Goal: Task Accomplishment & Management: Complete application form

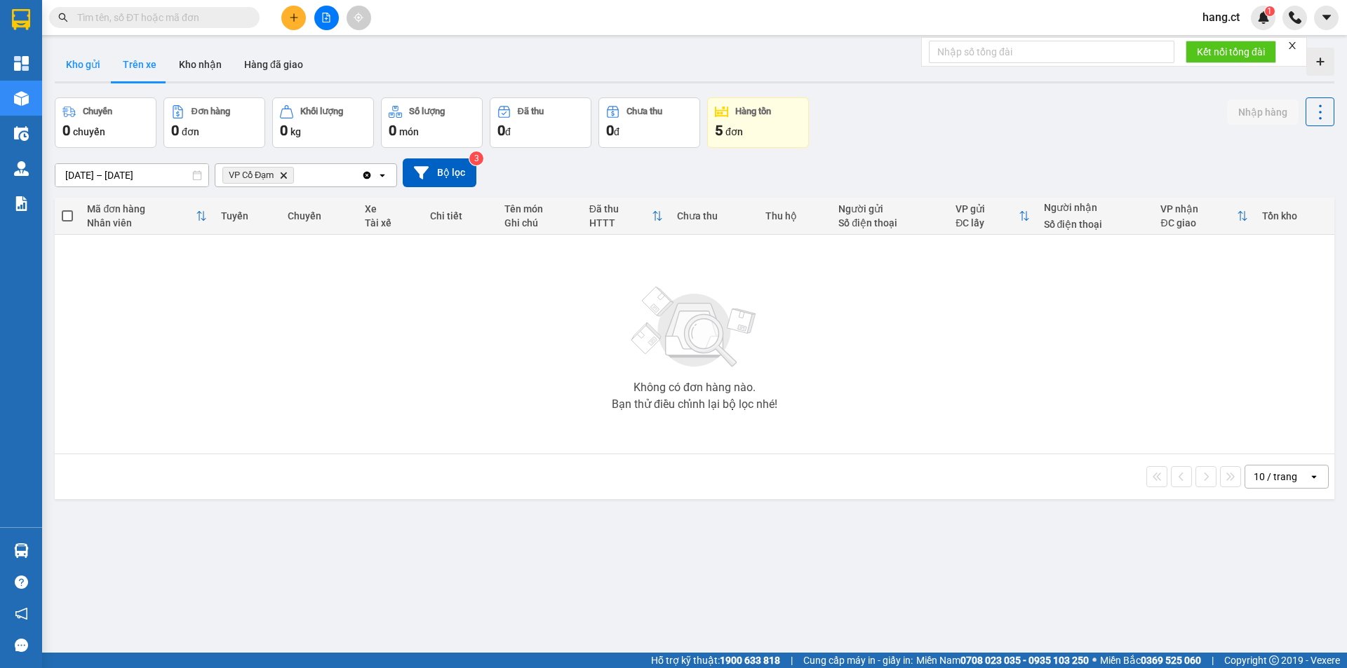
click at [95, 67] on button "Kho gửi" at bounding box center [83, 65] width 57 height 34
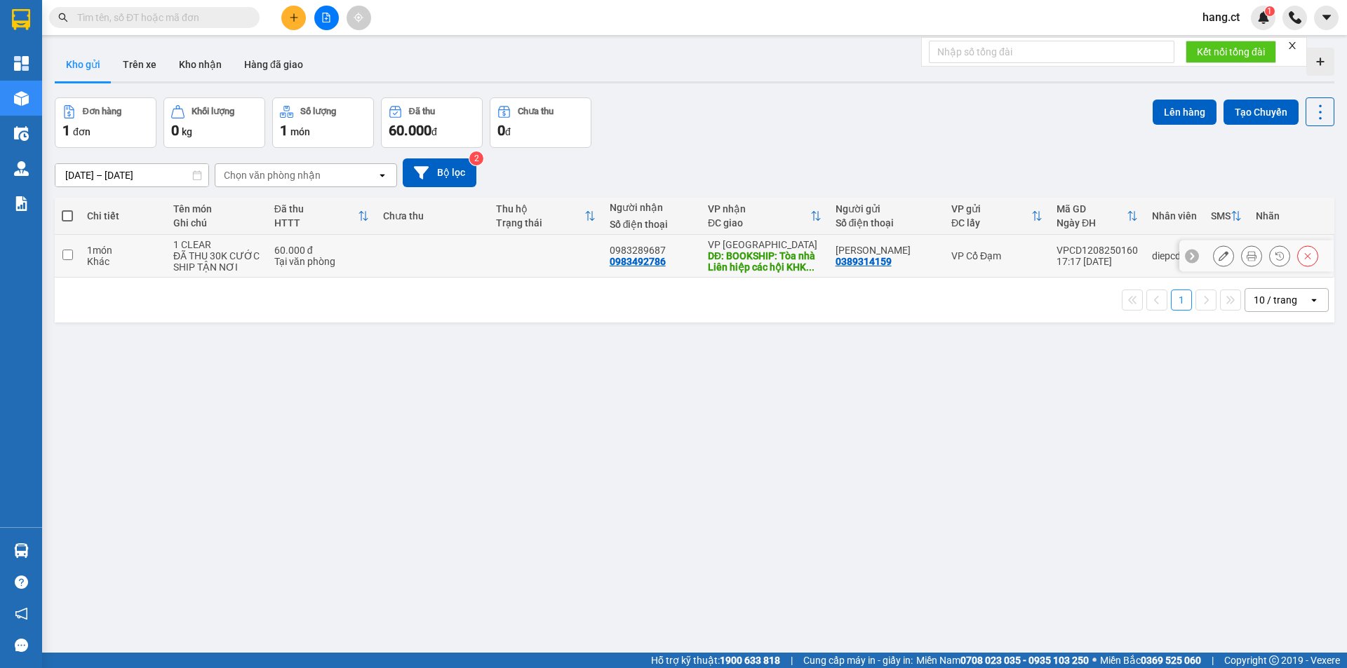
click at [309, 261] on div "Tại văn phòng" at bounding box center [321, 261] width 95 height 11
checkbox input "true"
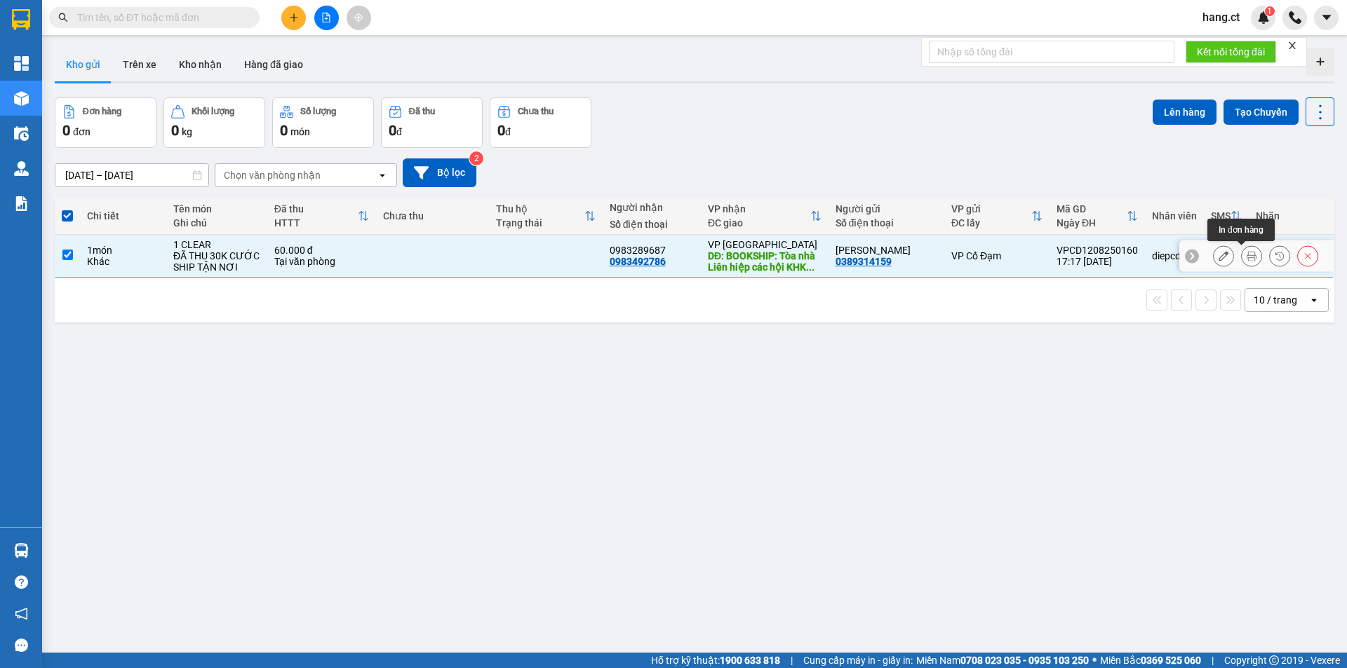
click at [1246, 257] on icon at bounding box center [1251, 256] width 10 height 10
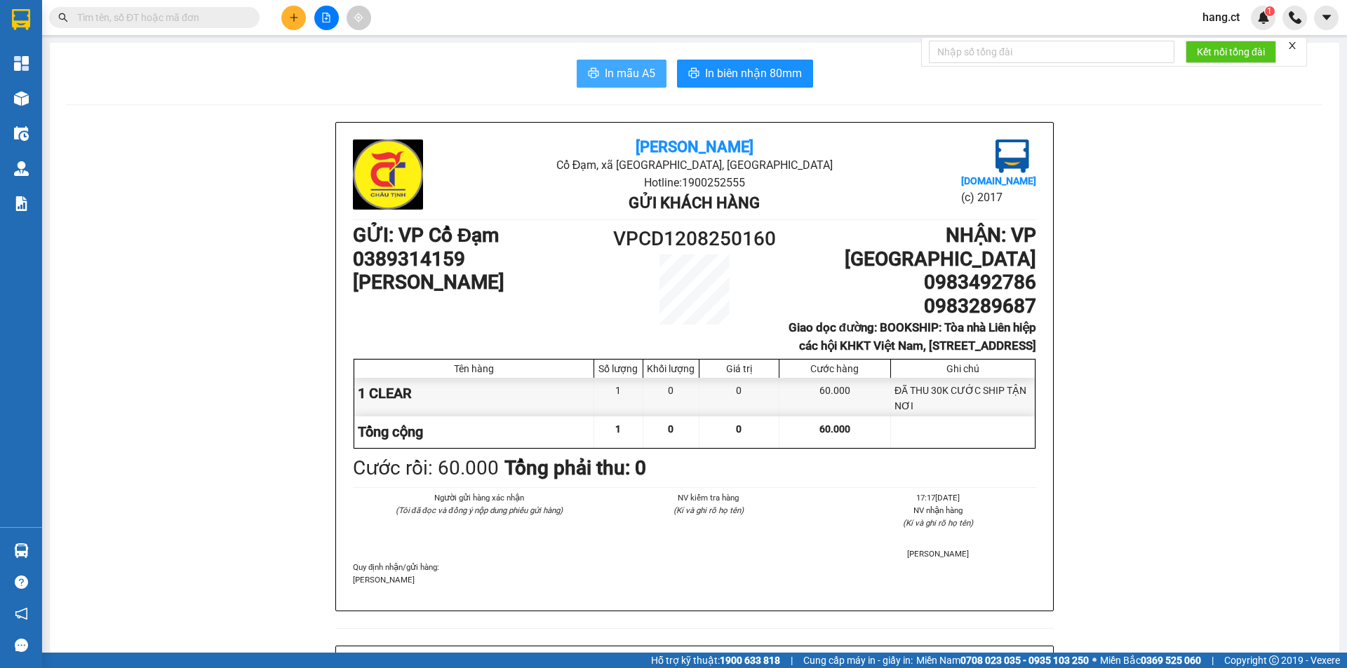
click at [624, 76] on span "In mẫu A5" at bounding box center [630, 74] width 50 height 18
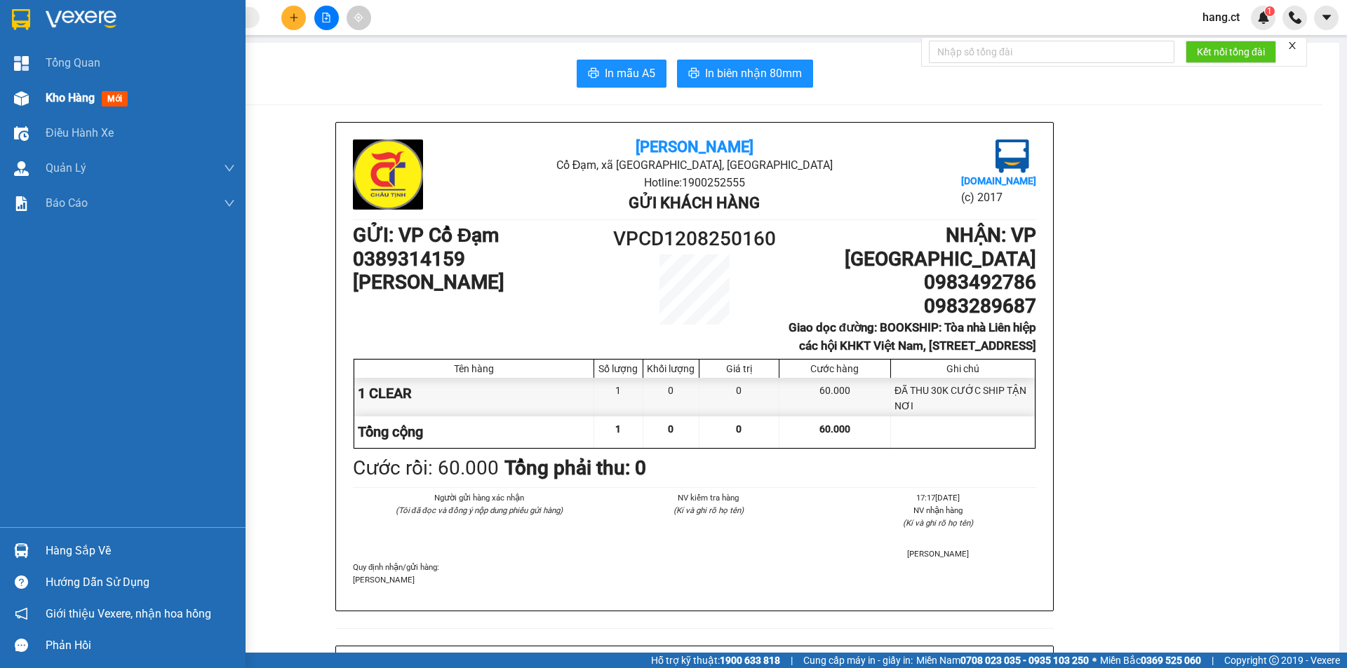
click at [32, 93] on div at bounding box center [21, 98] width 25 height 25
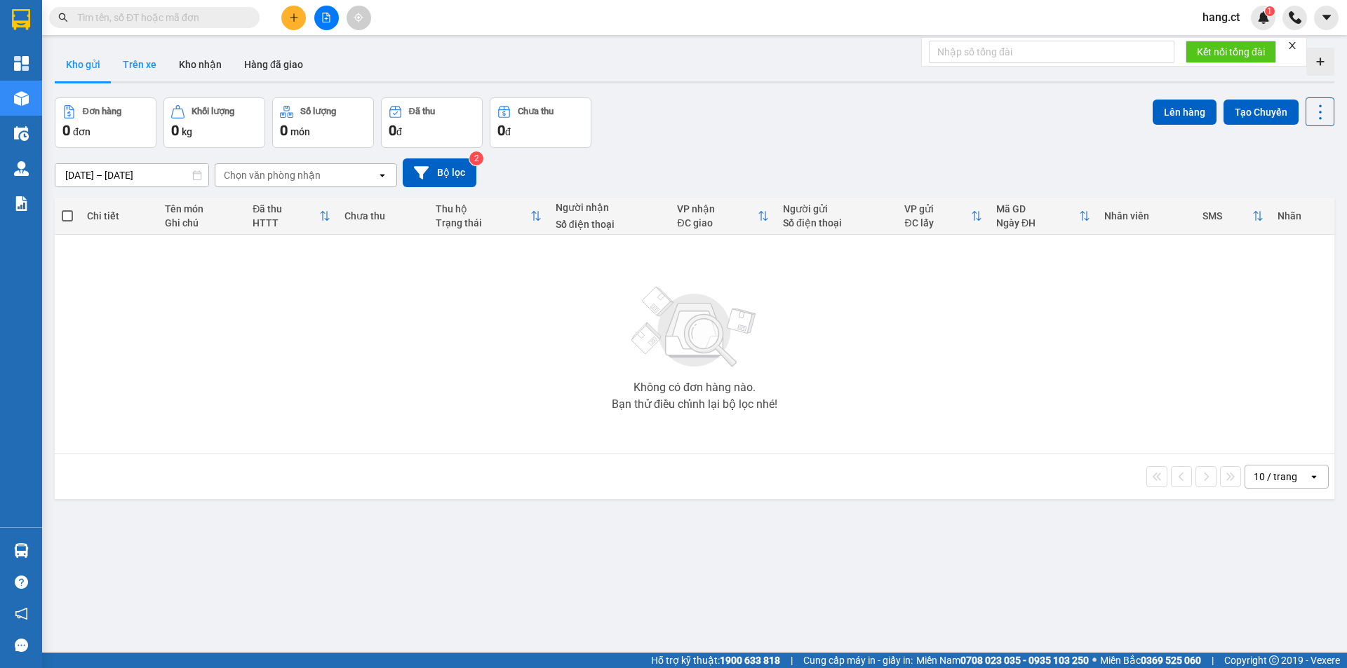
click at [146, 69] on button "Trên xe" at bounding box center [140, 65] width 56 height 34
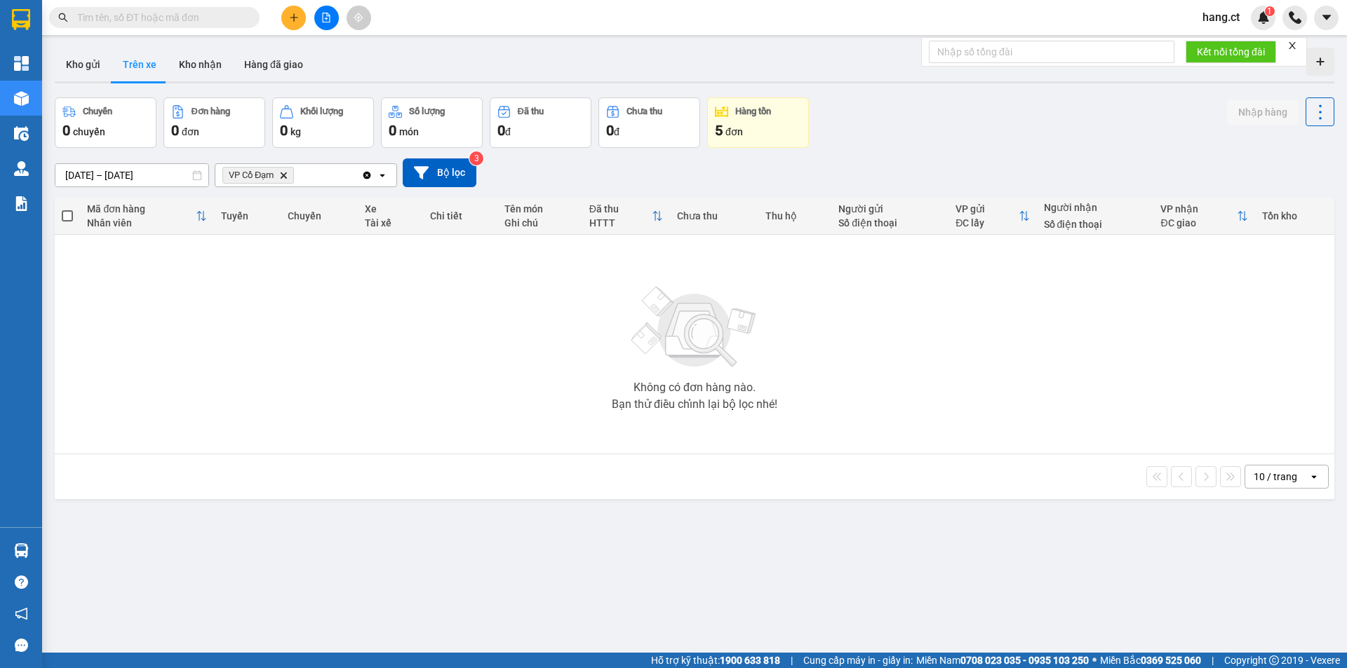
click at [282, 177] on icon "Delete" at bounding box center [283, 175] width 8 height 8
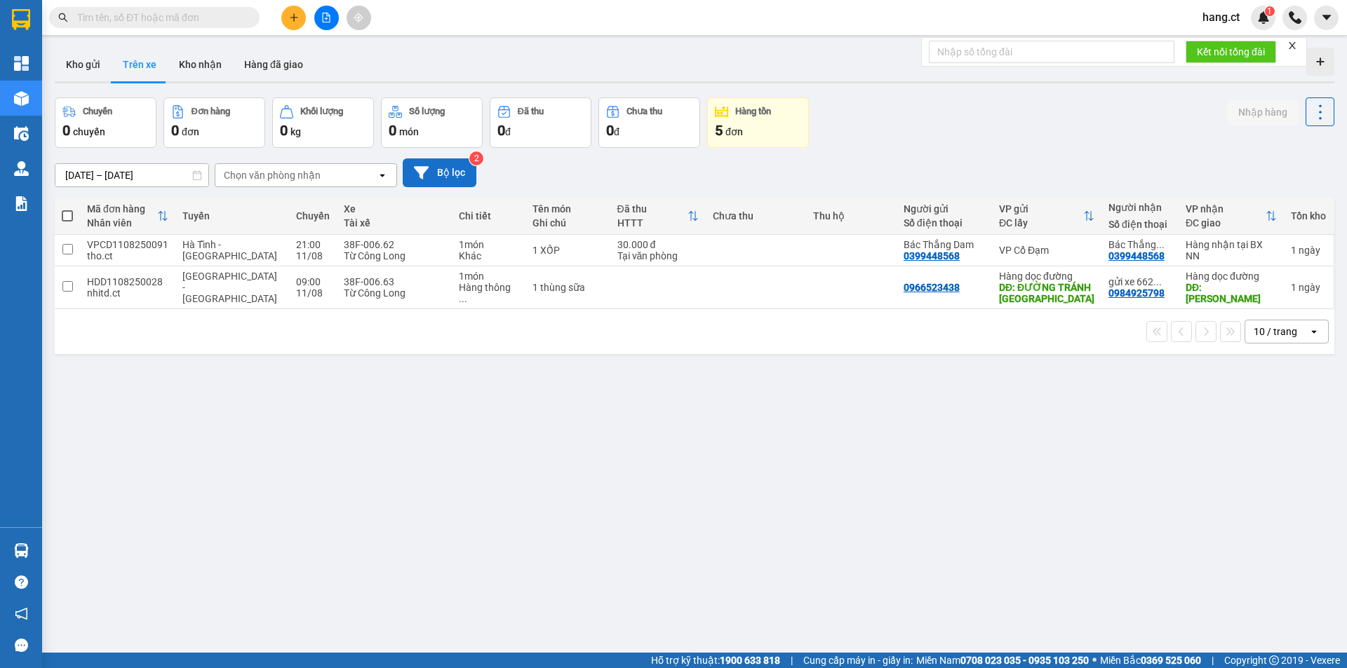
click at [424, 166] on icon at bounding box center [421, 173] width 15 height 15
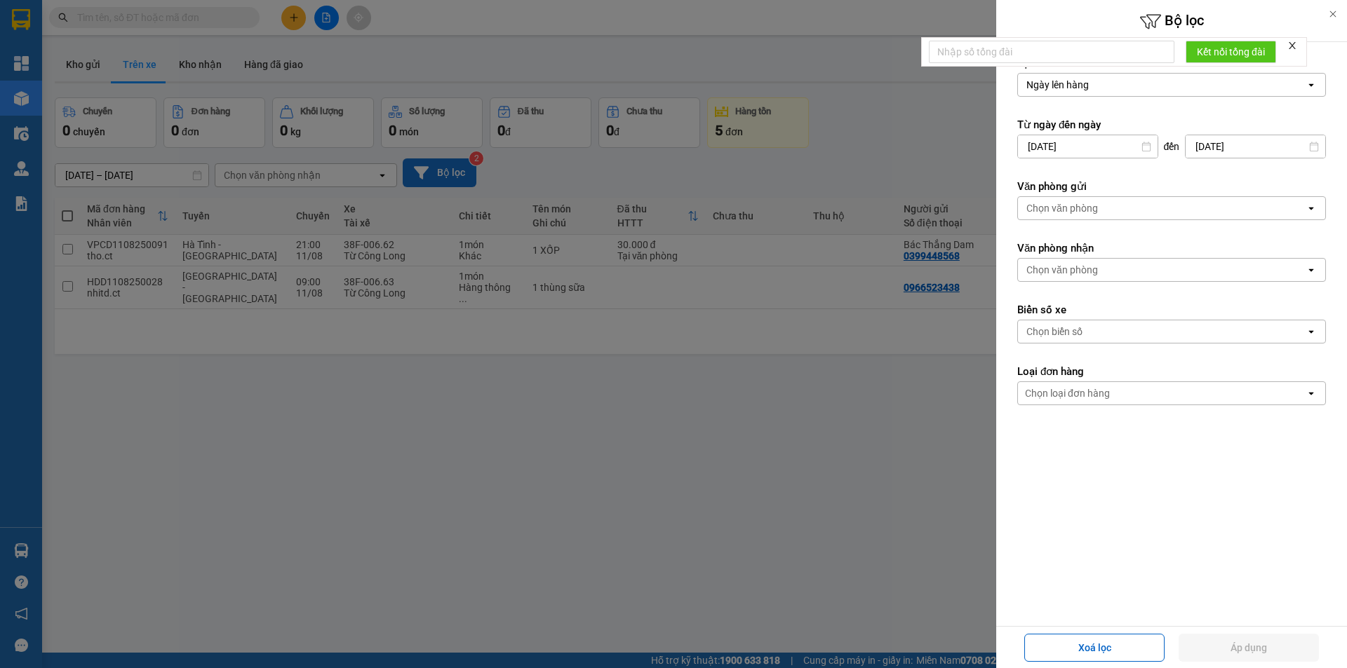
click at [685, 460] on div at bounding box center [673, 334] width 1347 height 668
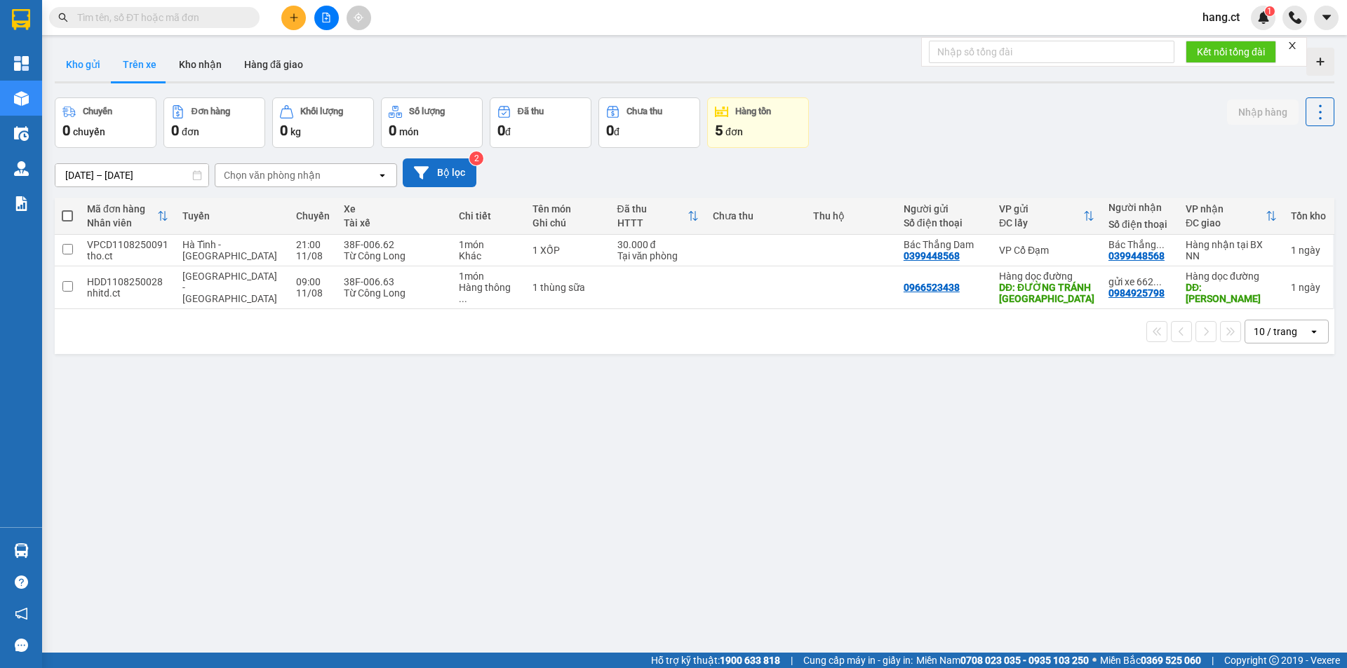
click at [74, 71] on button "Kho gửi" at bounding box center [83, 65] width 57 height 34
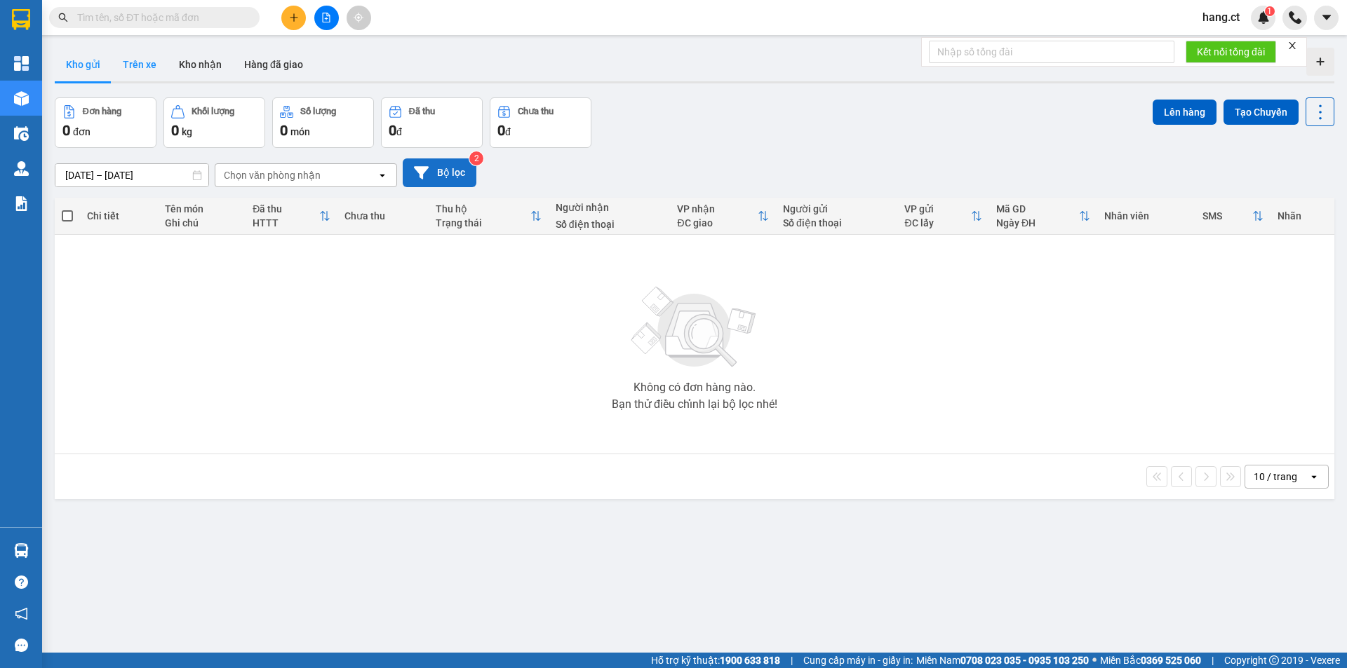
click at [134, 67] on button "Trên xe" at bounding box center [140, 65] width 56 height 34
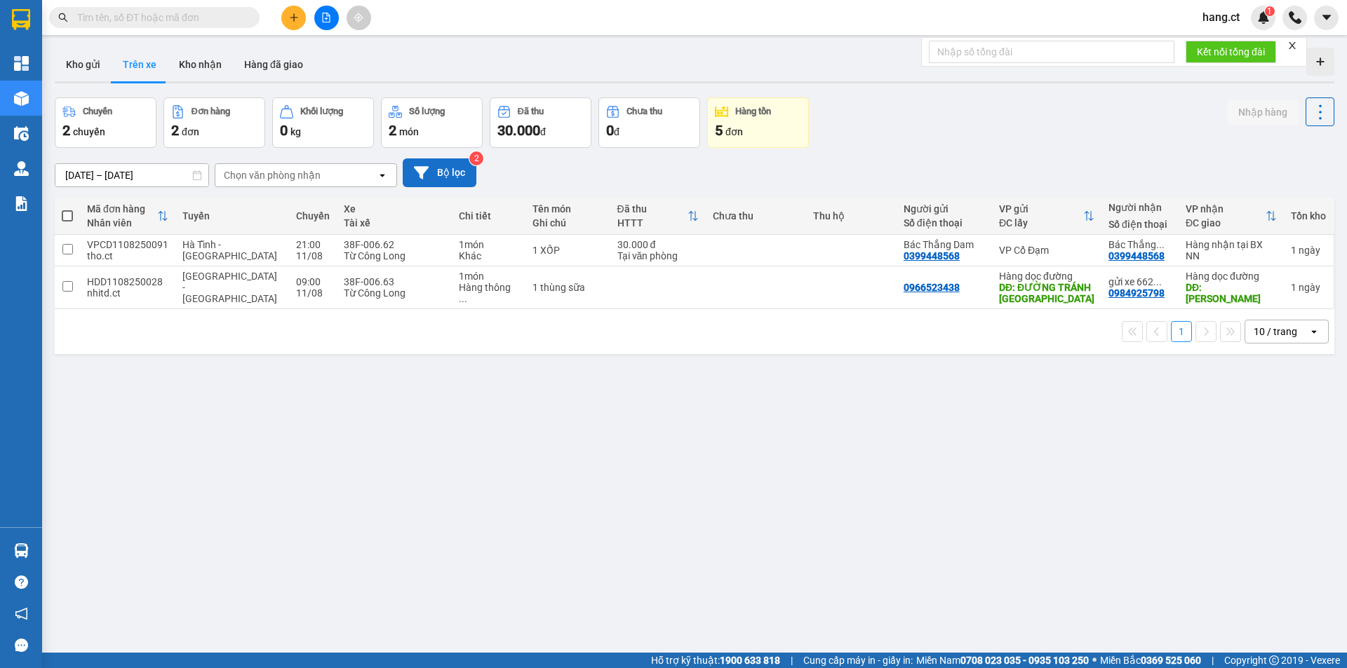
click at [454, 174] on button "Bộ lọc" at bounding box center [440, 172] width 74 height 29
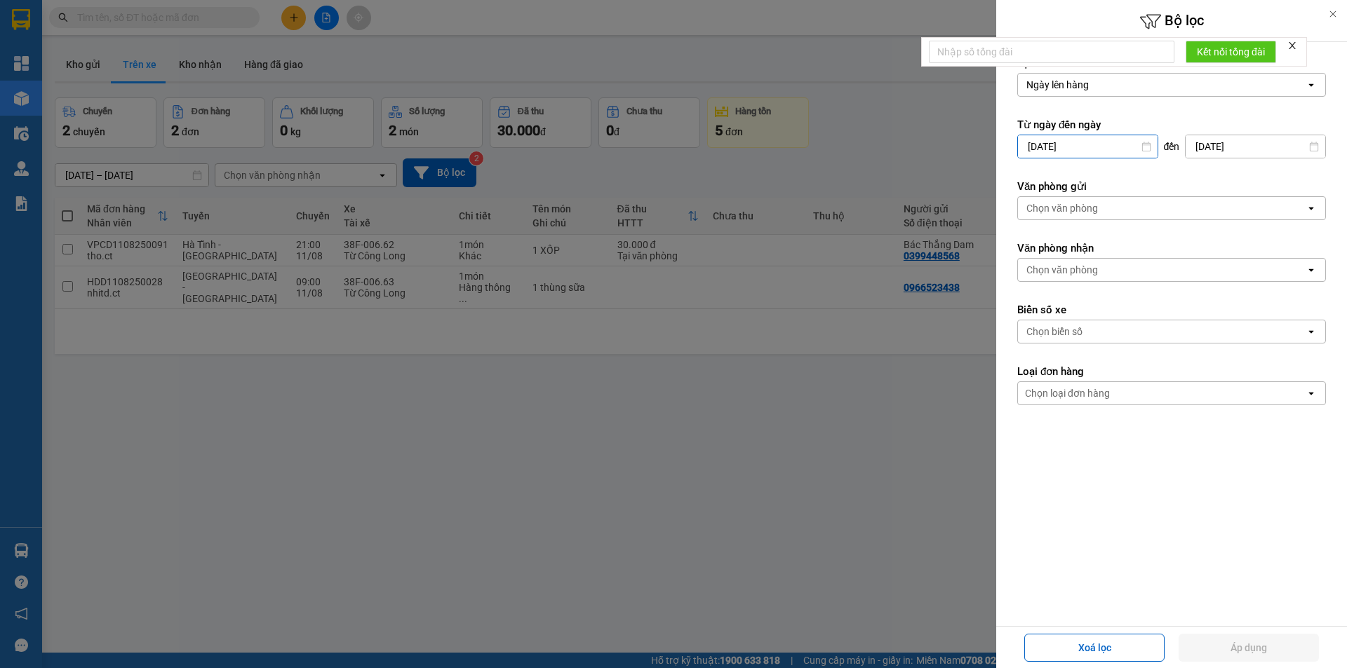
click at [1089, 145] on input "[DATE]" at bounding box center [1088, 146] width 140 height 22
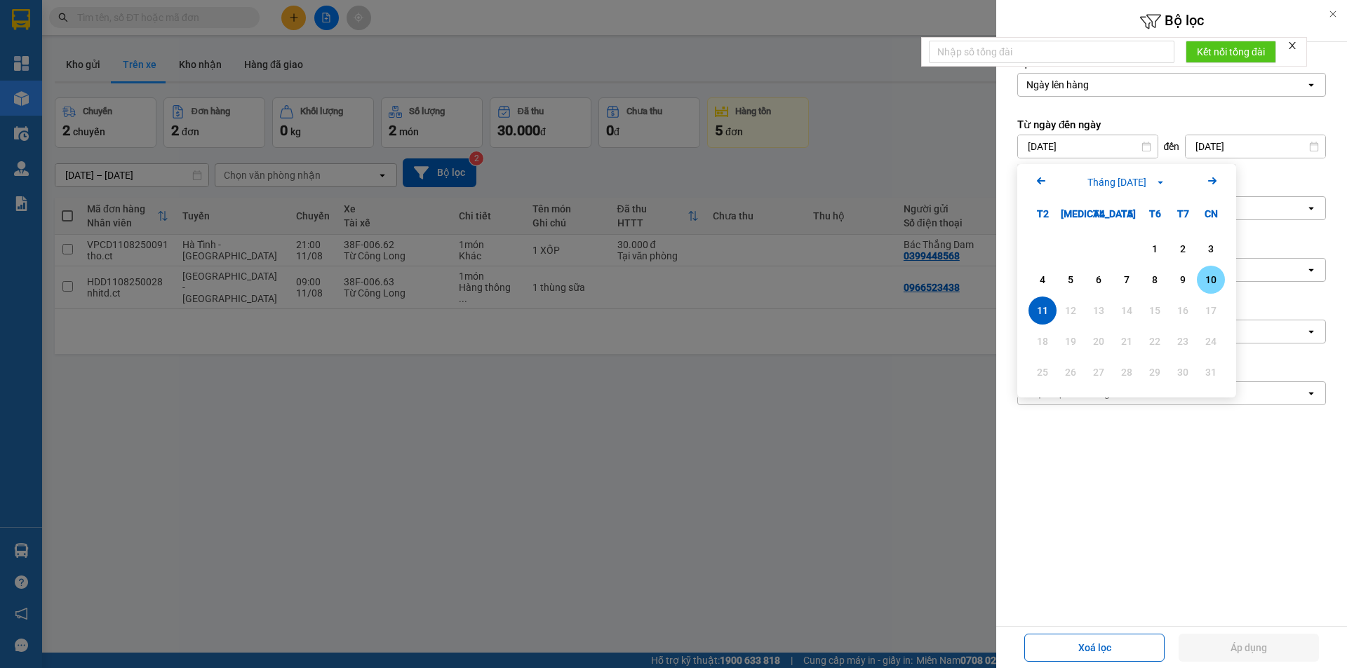
click at [1222, 275] on div "10" at bounding box center [1210, 280] width 28 height 28
type input "[DATE]"
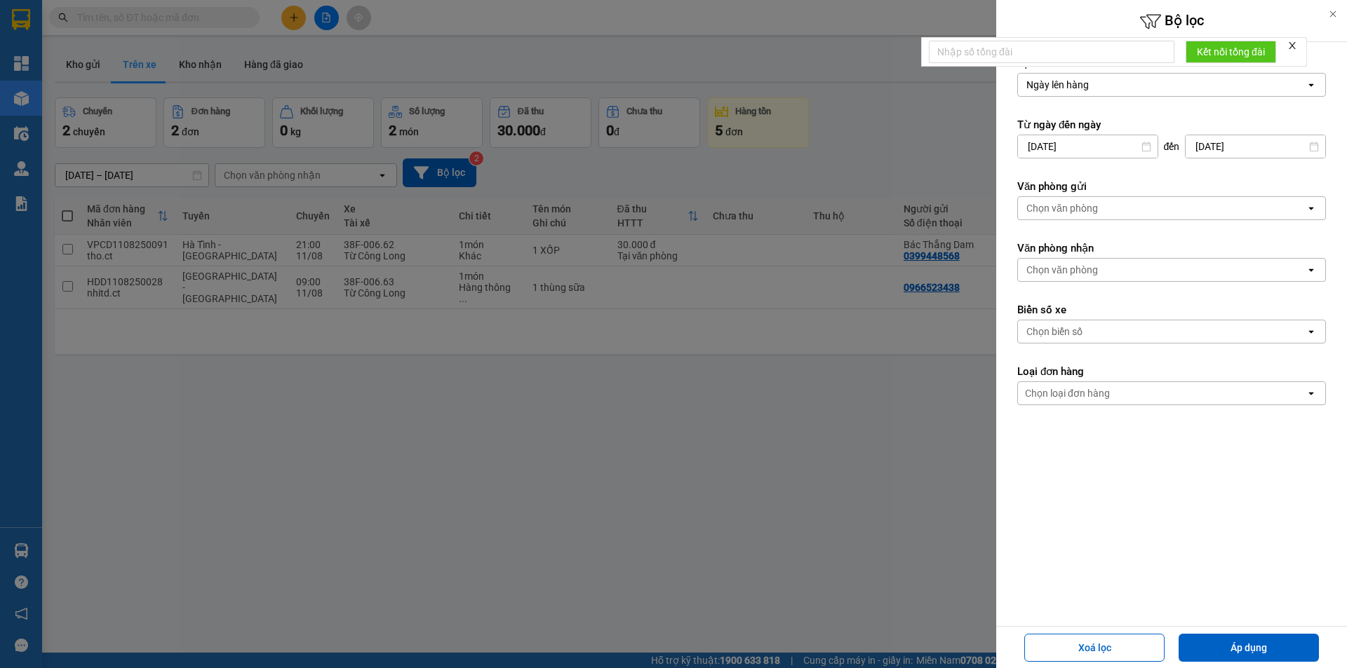
click at [1199, 144] on input "[DATE]" at bounding box center [1255, 146] width 140 height 22
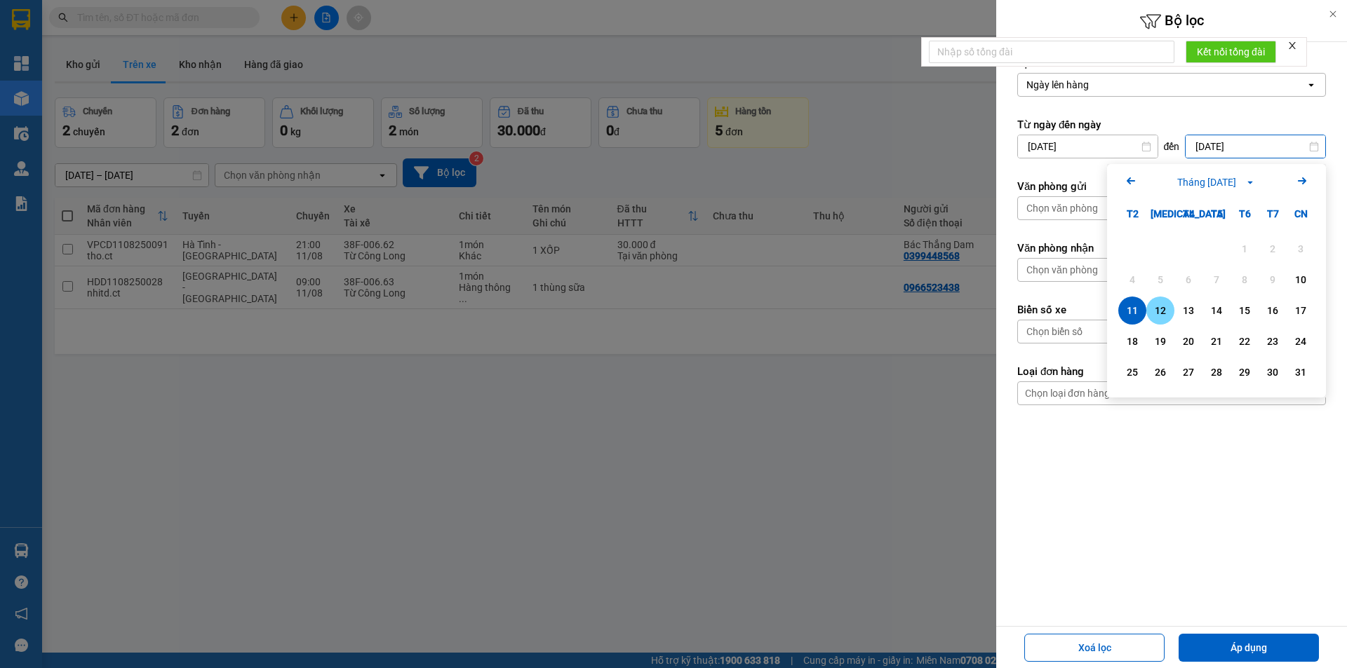
click at [1159, 309] on div "12" at bounding box center [1160, 310] width 20 height 17
type input "[DATE]"
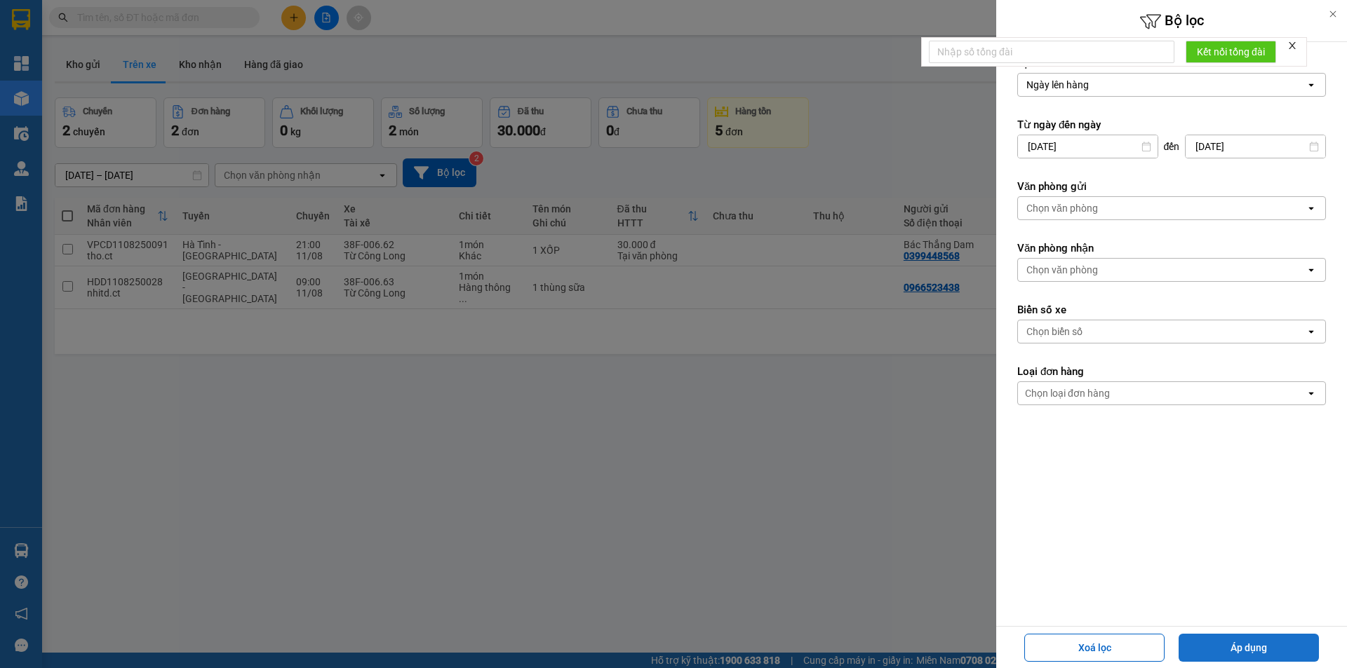
click at [1238, 656] on button "Áp dụng" at bounding box center [1248, 648] width 140 height 28
type input "[DATE] – [DATE]"
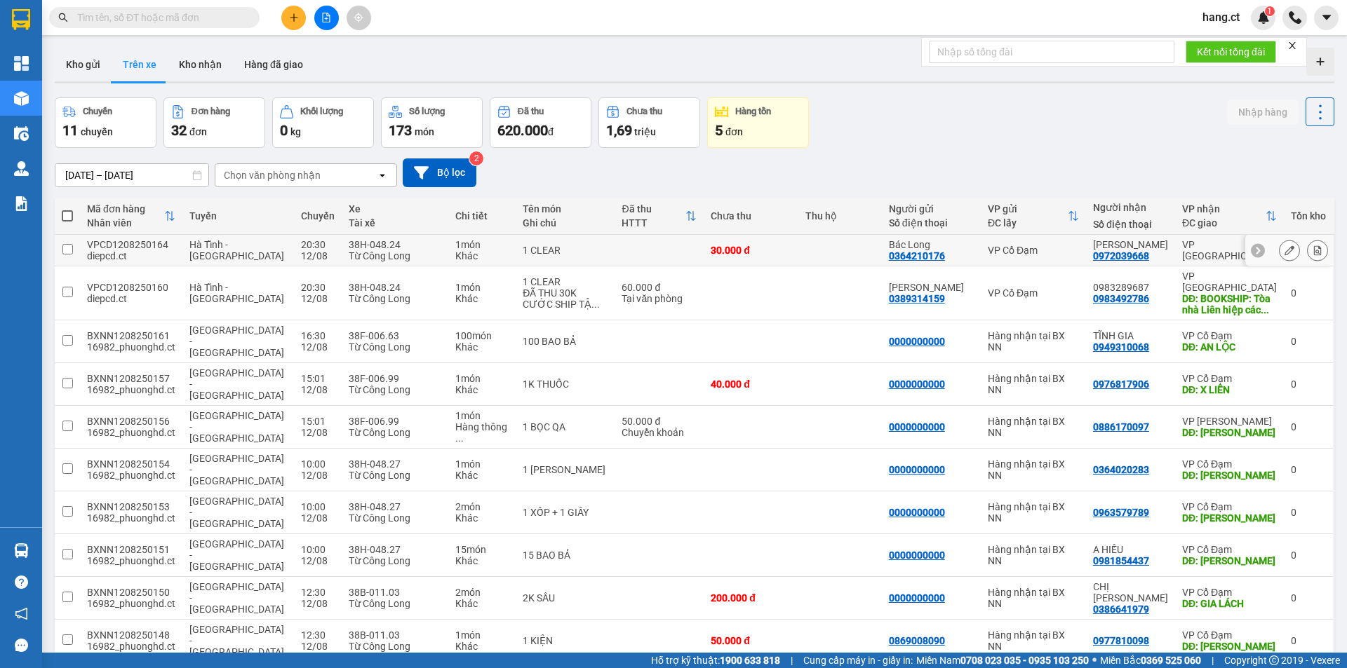
click at [618, 245] on td at bounding box center [658, 251] width 89 height 32
checkbox input "true"
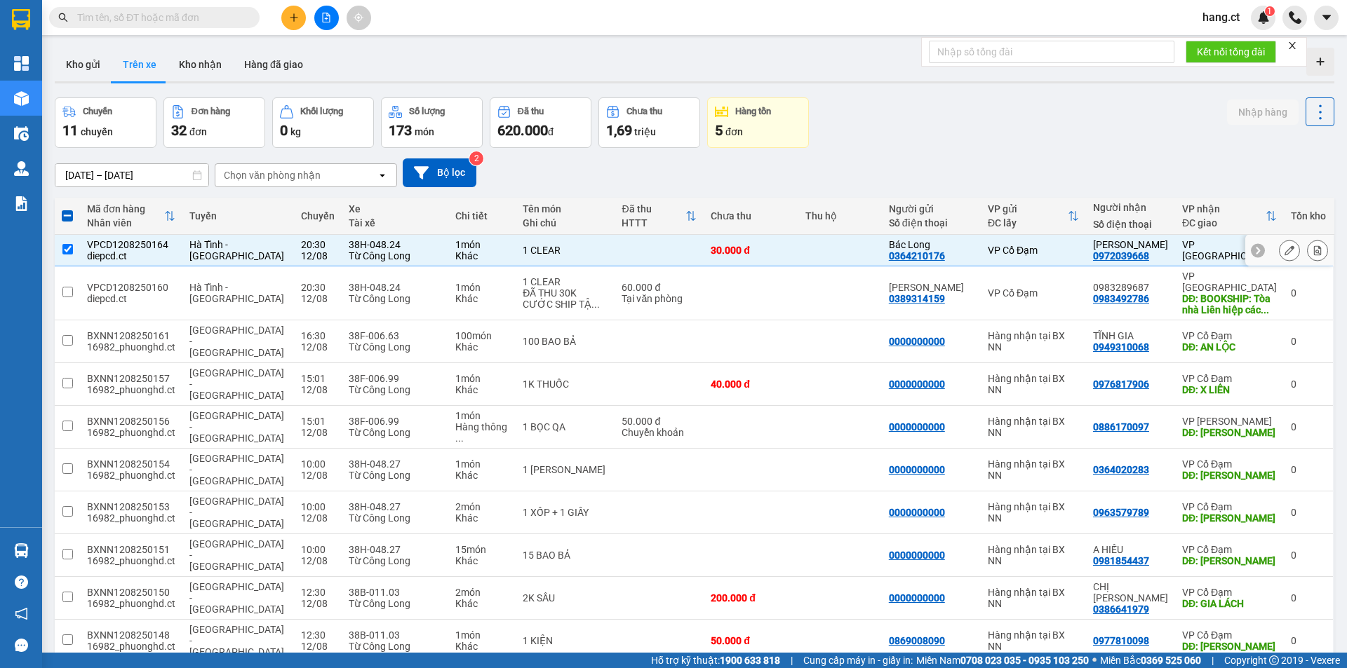
click at [1255, 250] on icon at bounding box center [1257, 251] width 4 height 8
click at [1323, 248] on icon at bounding box center [1325, 251] width 4 height 8
click at [1284, 248] on icon at bounding box center [1289, 250] width 10 height 10
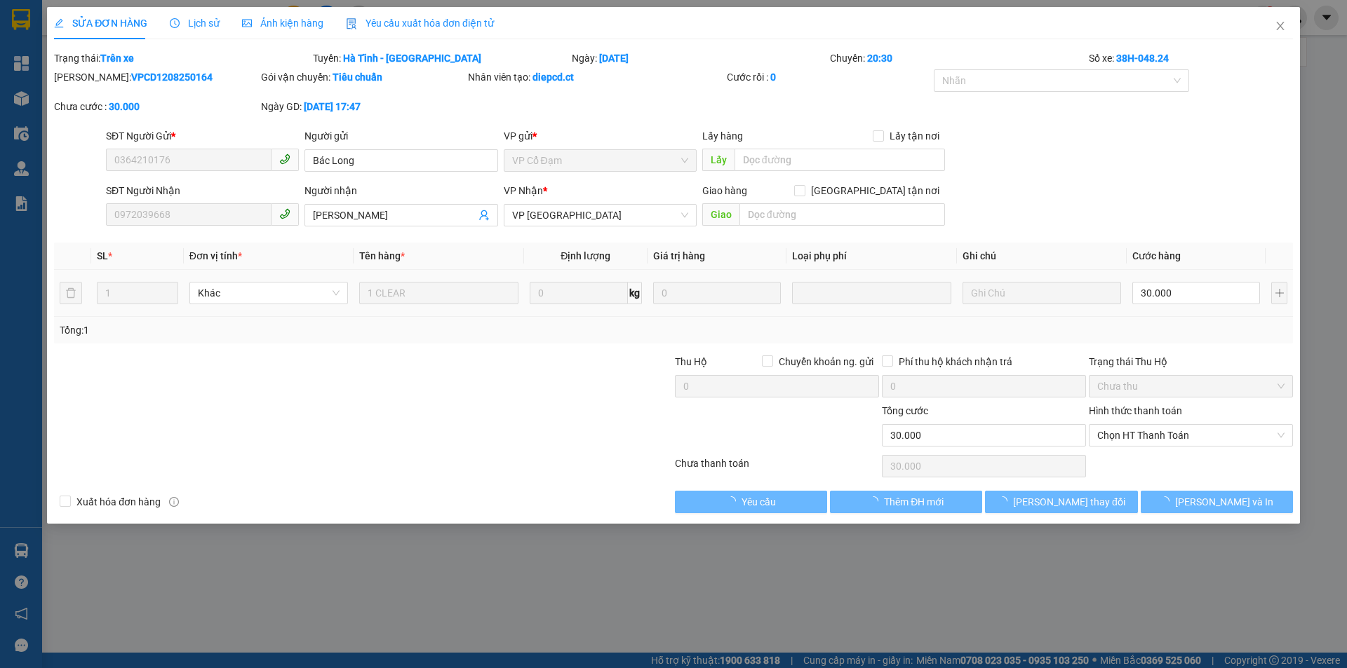
type input "0364210176"
type input "Bác Long"
type input "0972039668"
type input "[PERSON_NAME]"
type input "30.000"
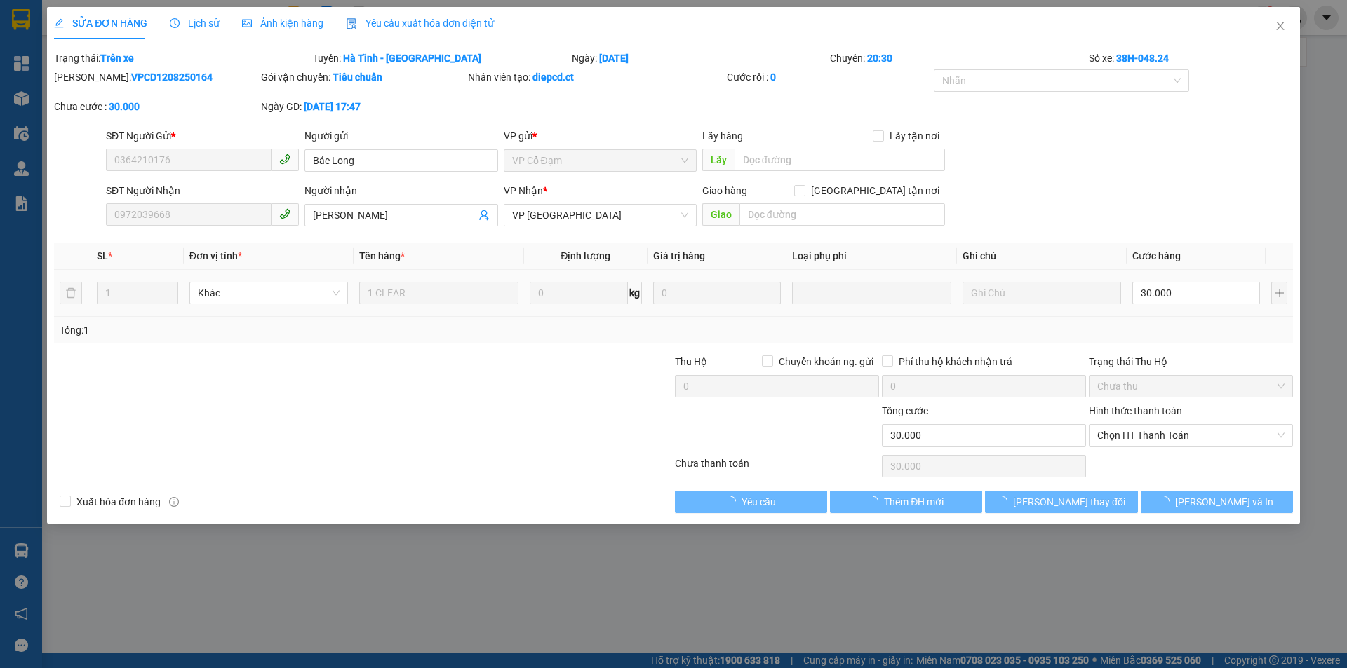
type input "30.000"
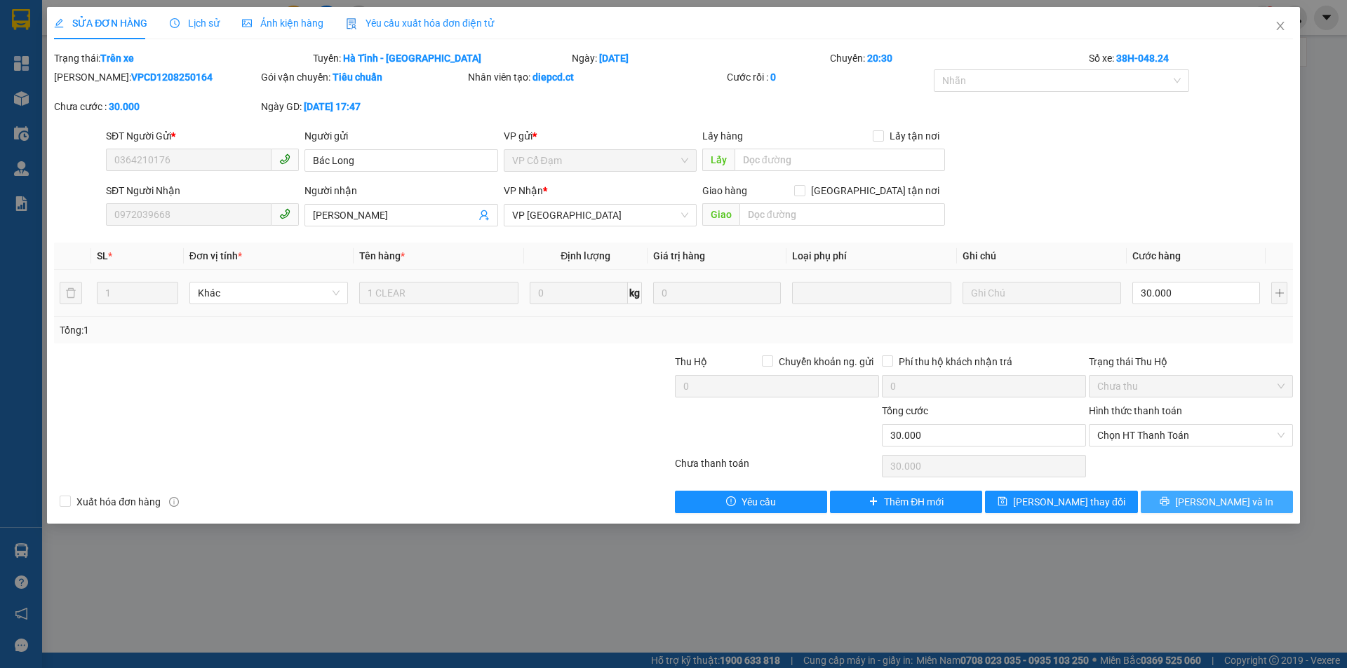
click at [1201, 501] on button "[PERSON_NAME] và In" at bounding box center [1216, 502] width 152 height 22
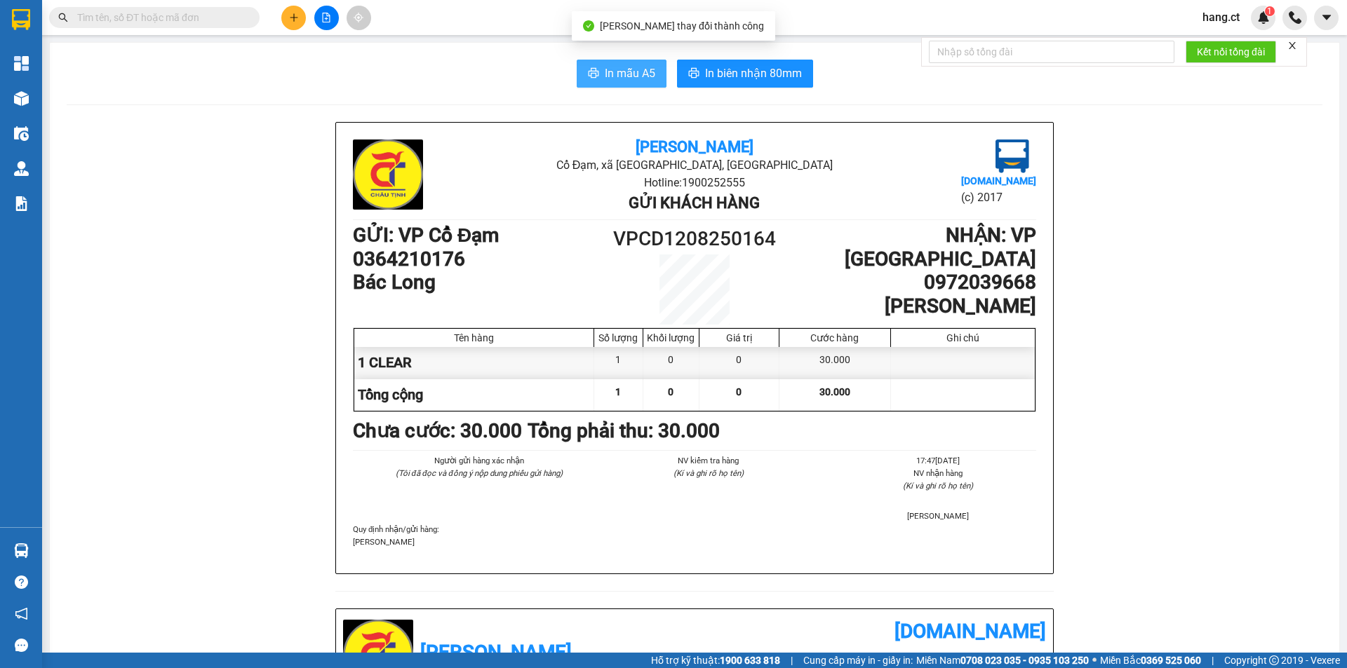
click at [628, 76] on span "In mẫu A5" at bounding box center [630, 74] width 50 height 18
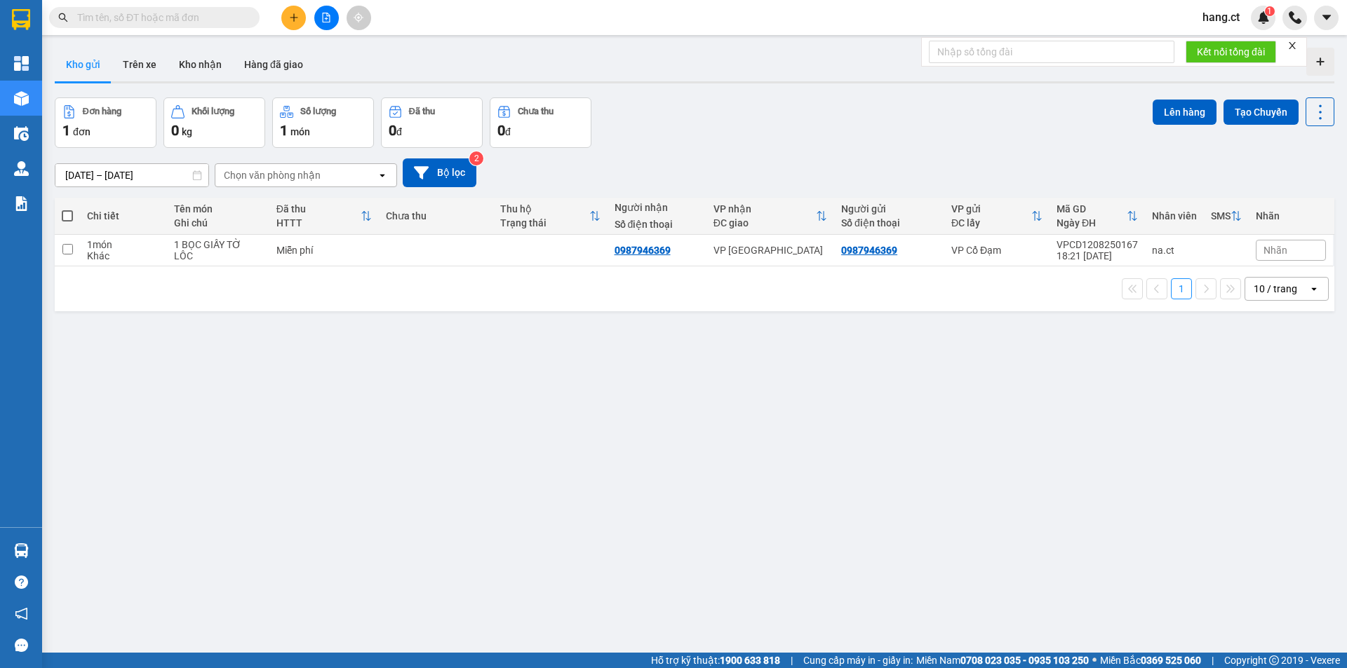
click at [197, 22] on input "text" at bounding box center [160, 17] width 166 height 15
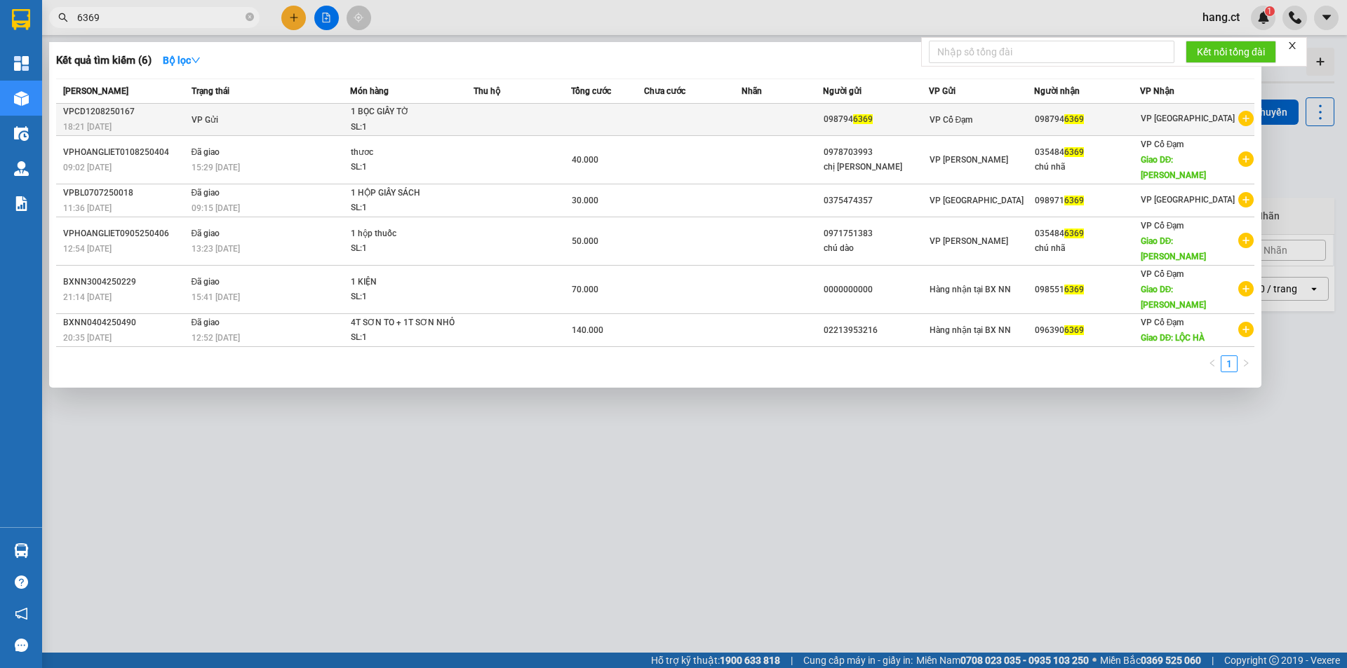
type input "6369"
click at [659, 122] on td at bounding box center [692, 120] width 97 height 32
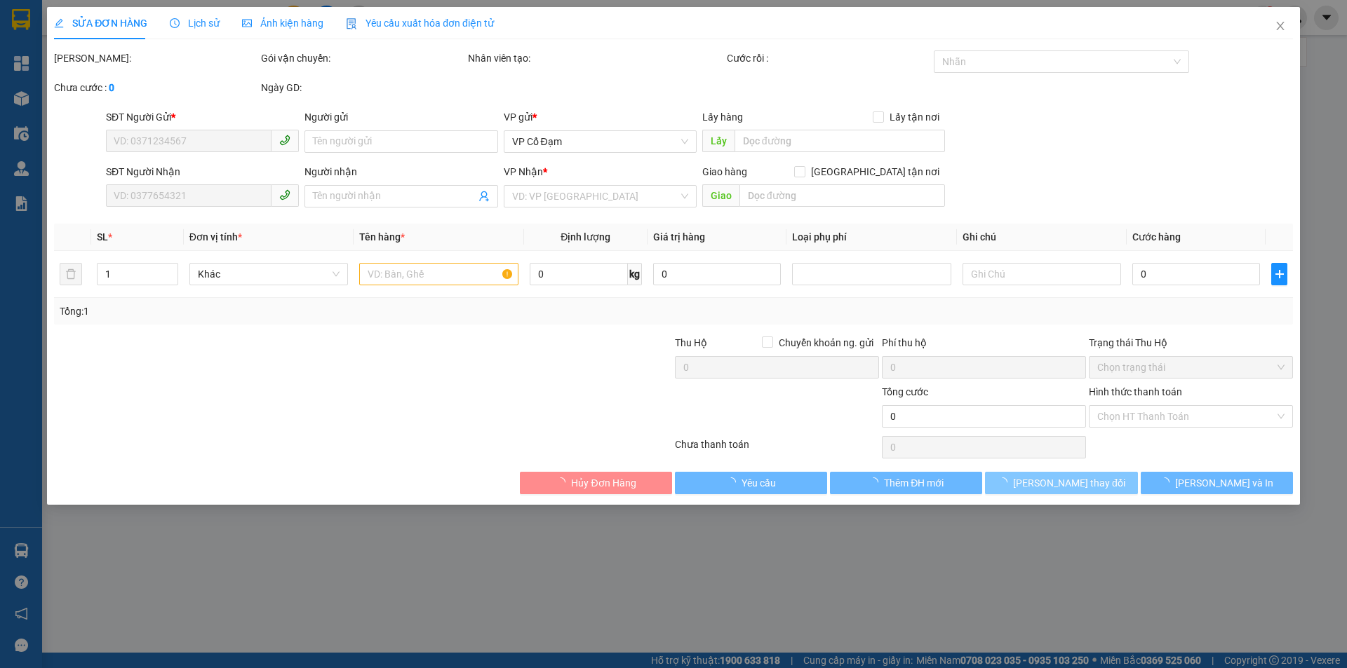
type input "0987946369"
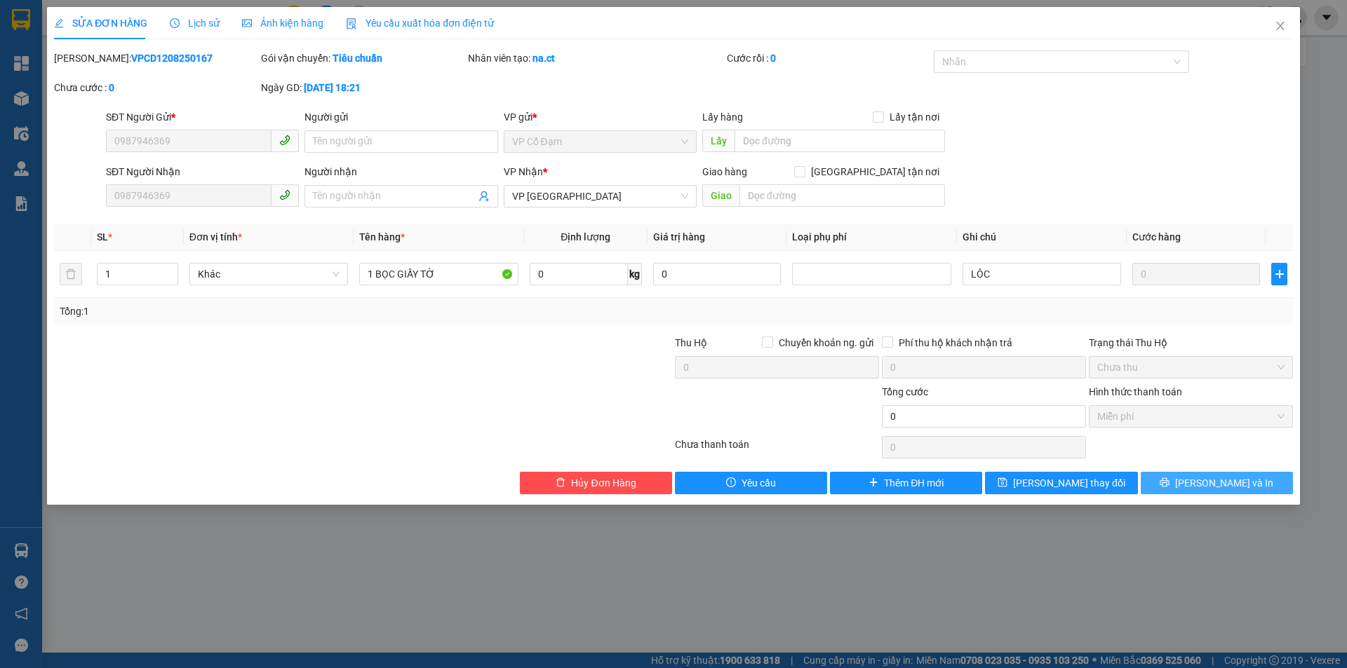
click at [1232, 492] on button "[PERSON_NAME] và In" at bounding box center [1216, 483] width 152 height 22
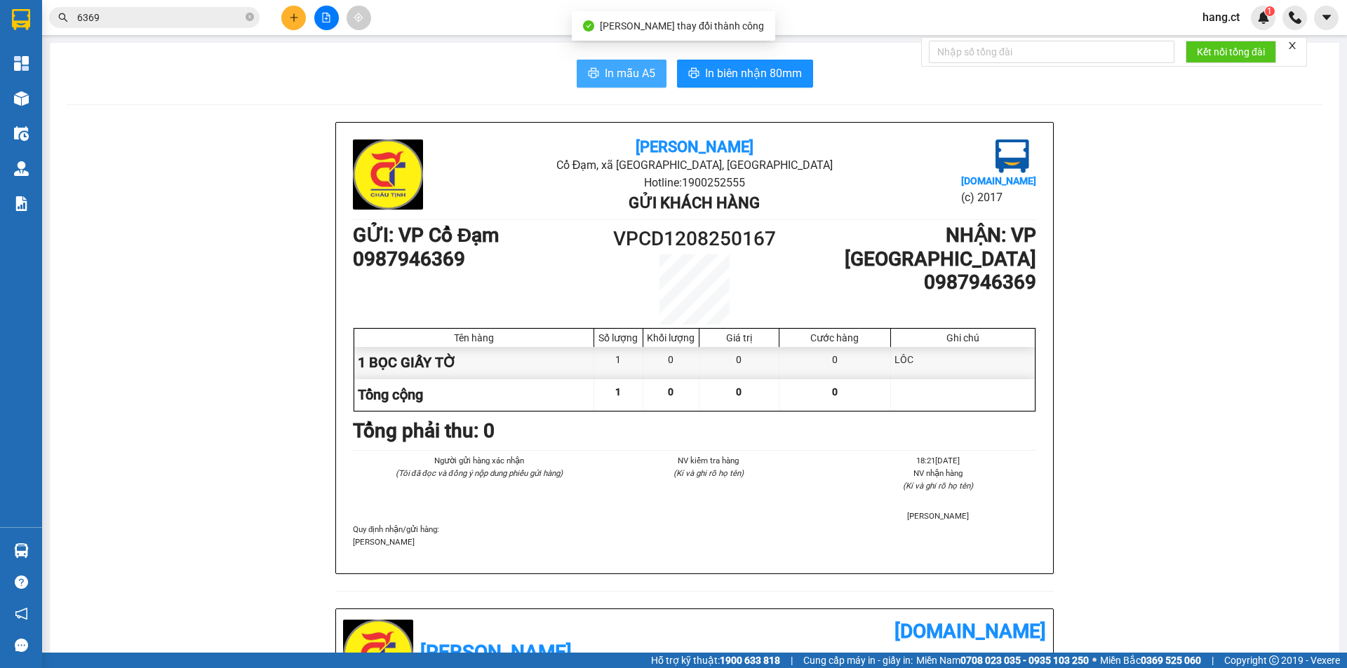
click at [614, 69] on span "In mẫu A5" at bounding box center [630, 74] width 50 height 18
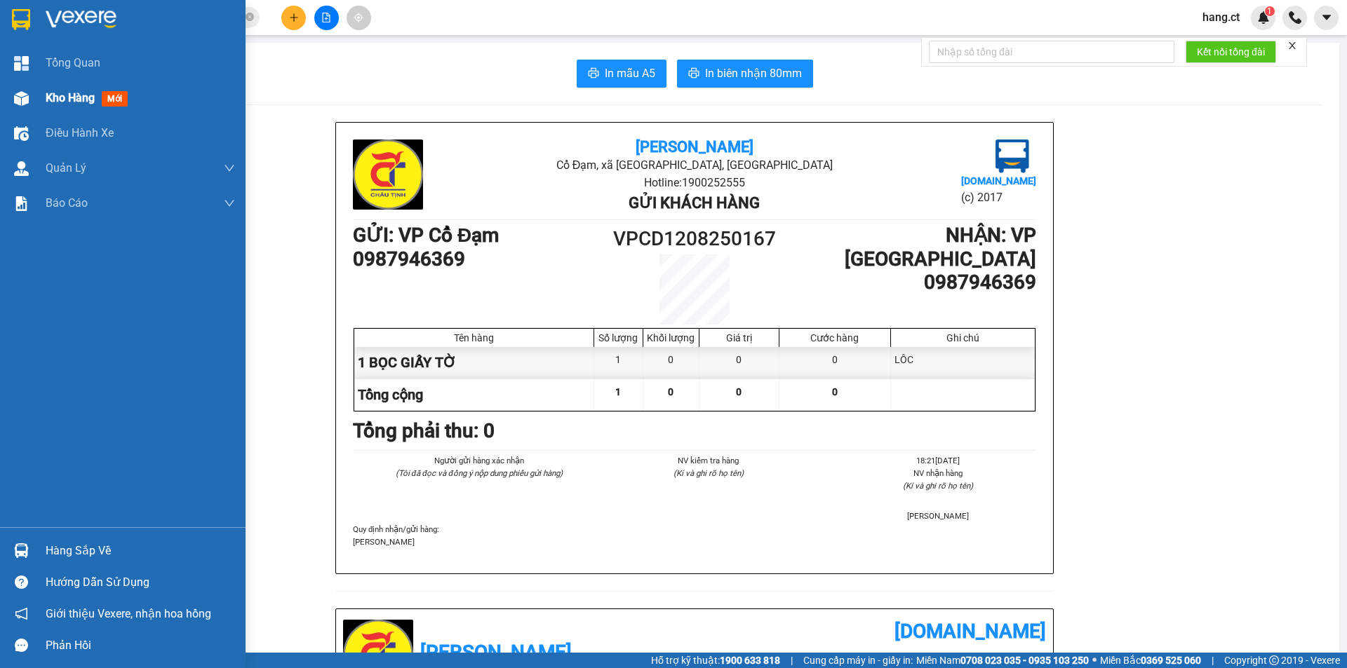
click at [31, 97] on div at bounding box center [21, 98] width 25 height 25
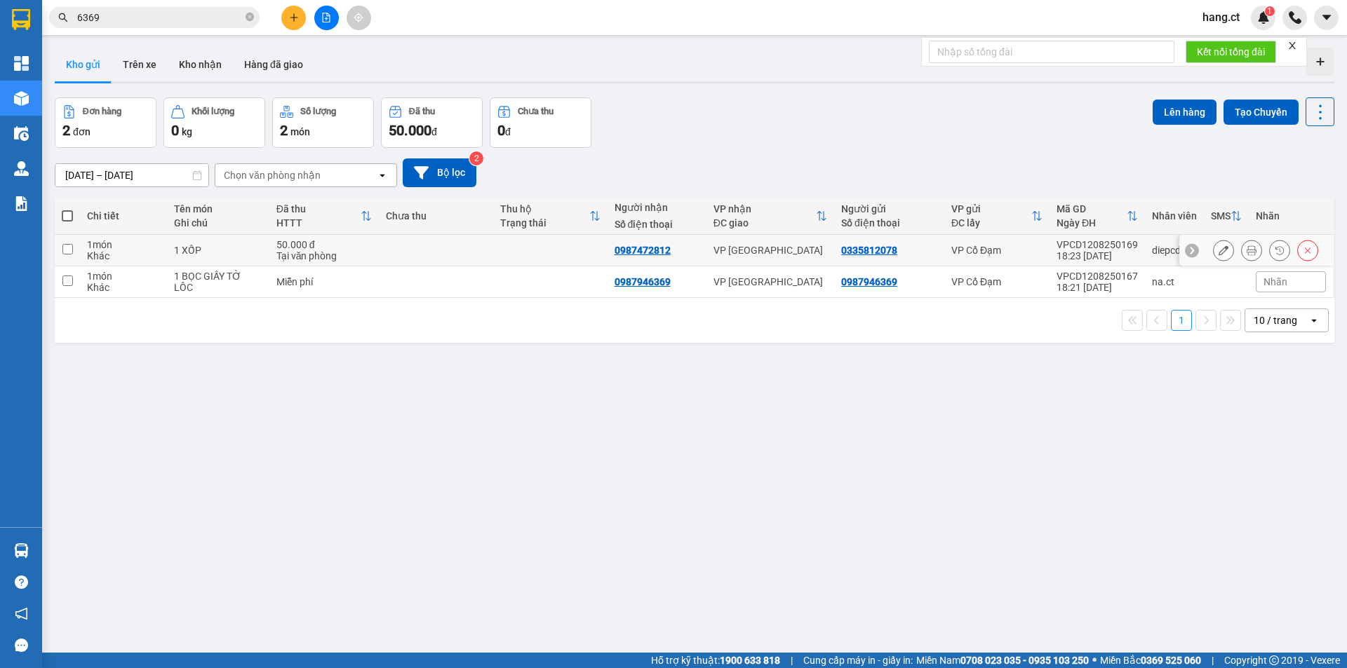
click at [349, 254] on div "Tại văn phòng" at bounding box center [324, 255] width 96 height 11
checkbox input "true"
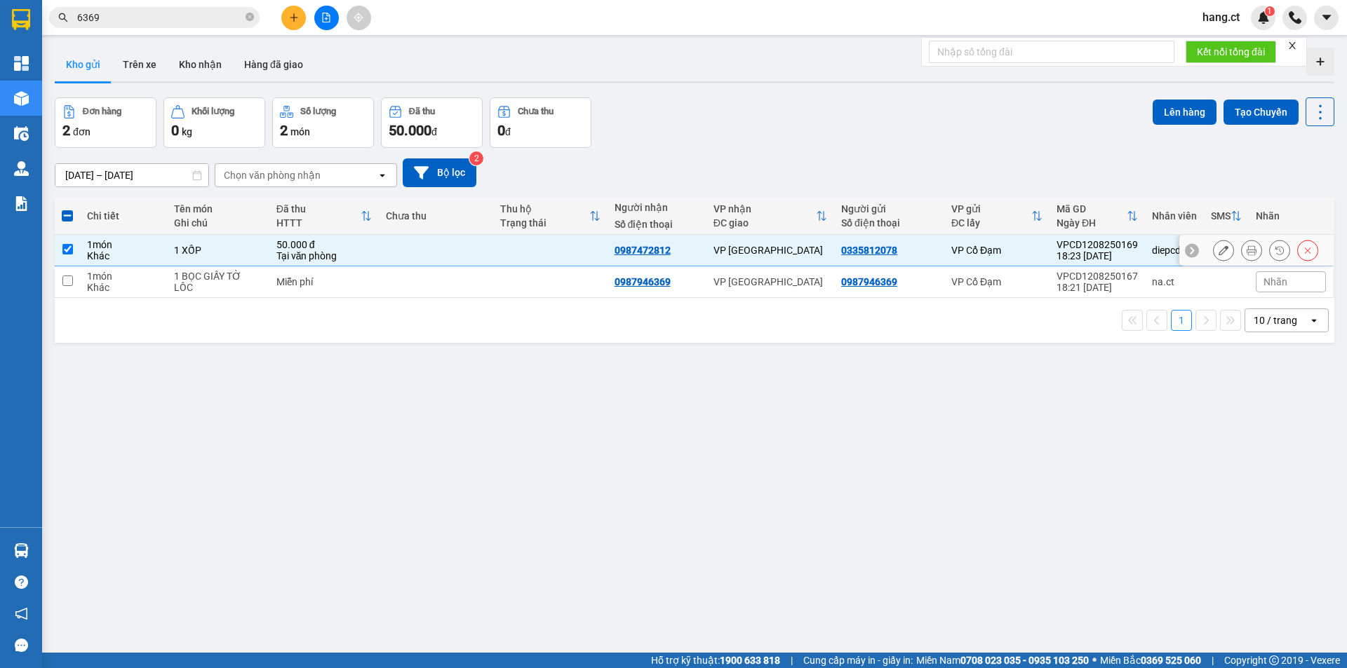
click at [1246, 250] on icon at bounding box center [1251, 250] width 10 height 10
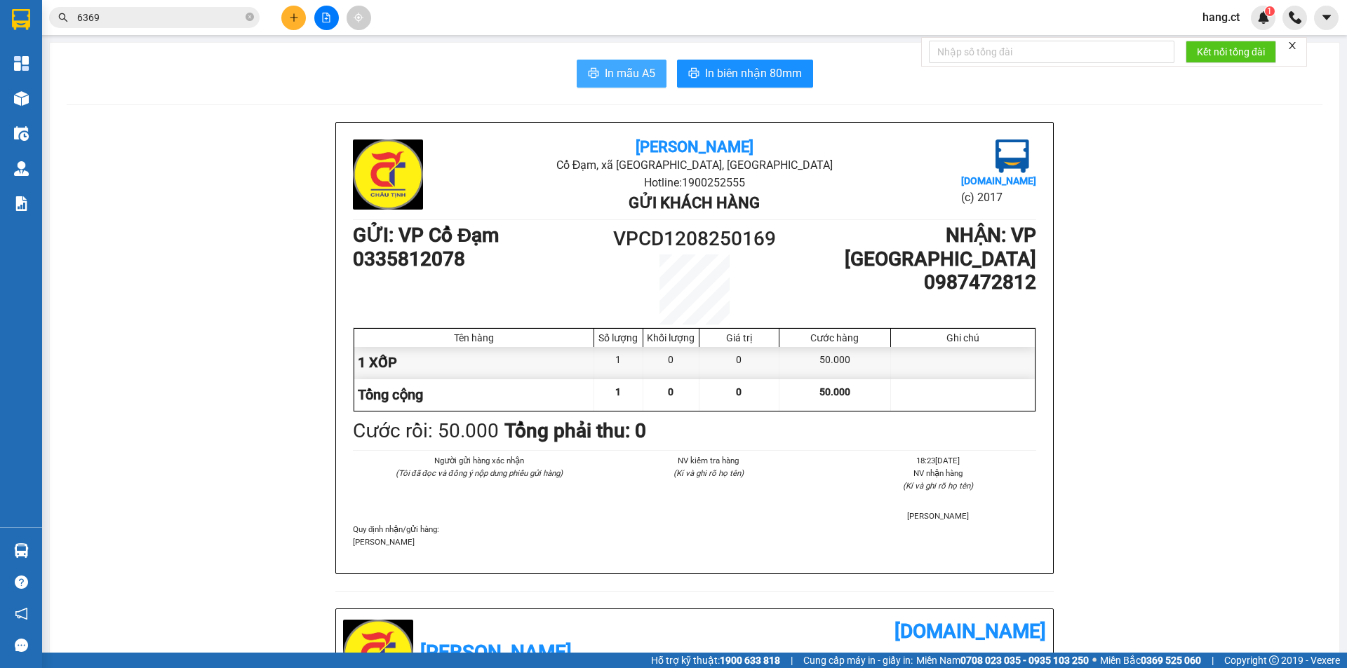
click at [619, 79] on span "In mẫu A5" at bounding box center [630, 74] width 50 height 18
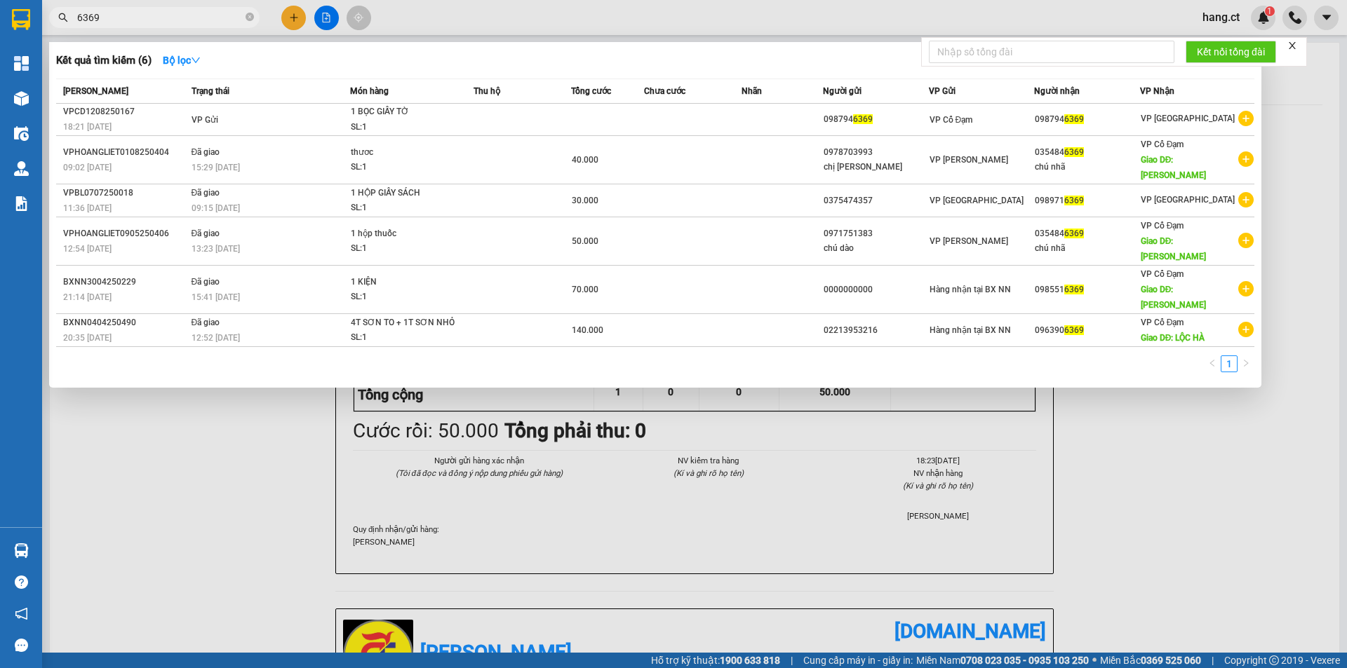
click at [150, 15] on input "6369" at bounding box center [160, 17] width 166 height 15
type input "6"
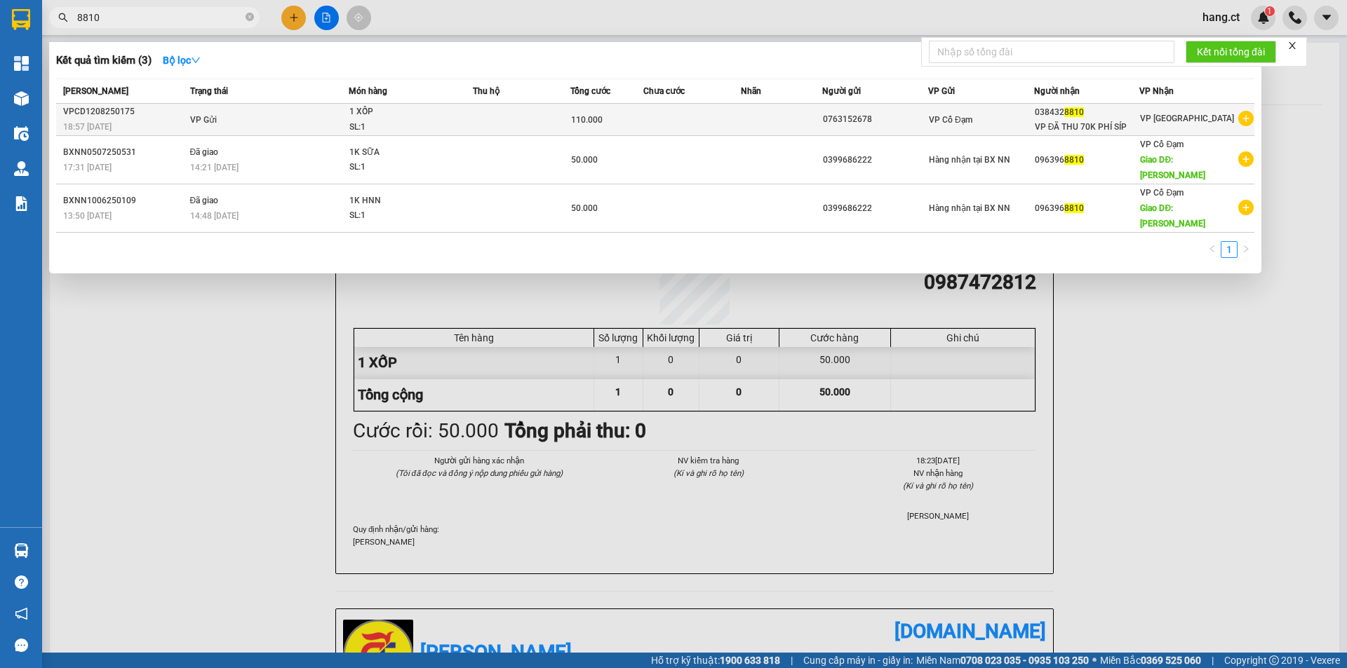
type input "8810"
click at [544, 114] on td at bounding box center [521, 120] width 97 height 32
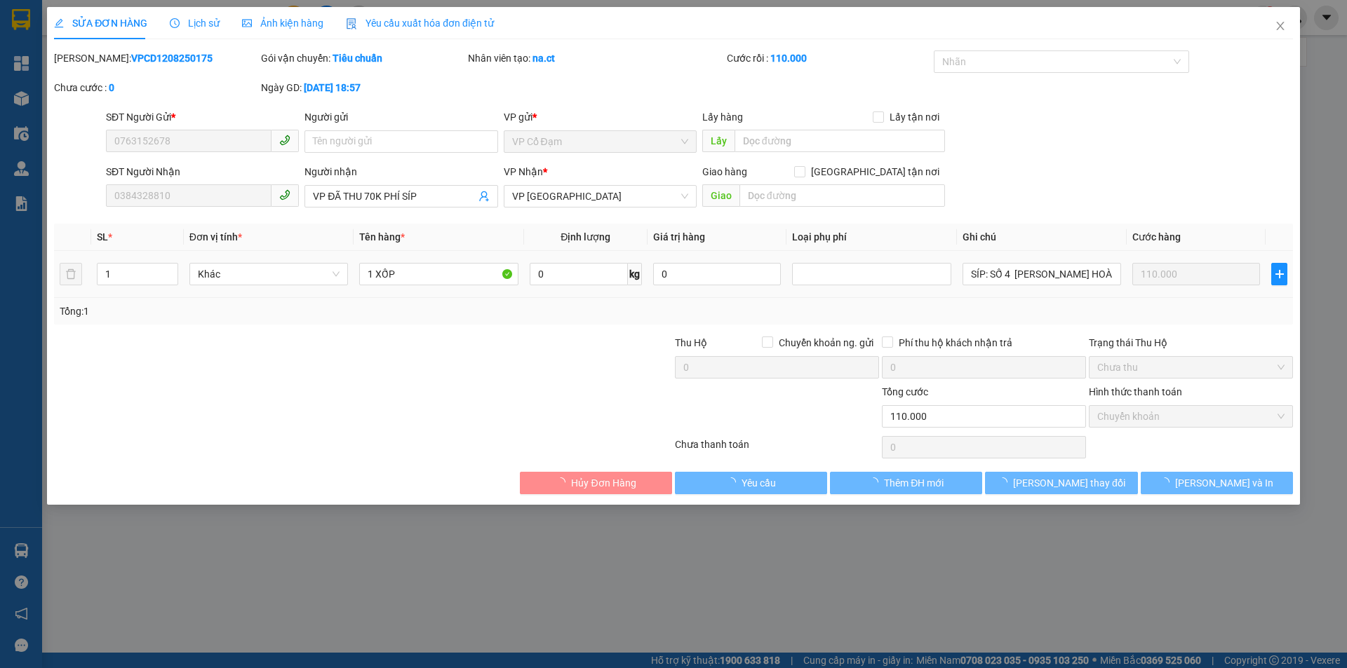
type input "0763152678"
type input "0384328810"
type input "VP ĐÃ THU 70K PHÍ SÍP"
type input "110.000"
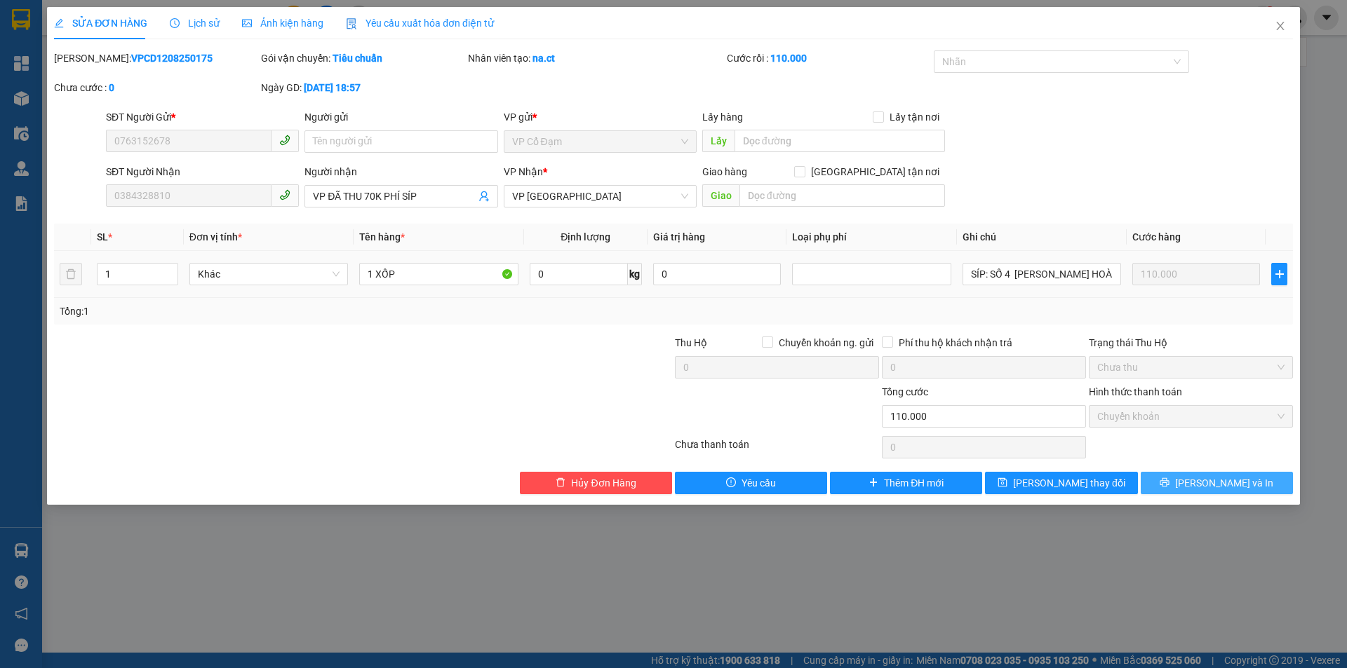
click at [1238, 489] on span "[PERSON_NAME] và In" at bounding box center [1224, 482] width 98 height 15
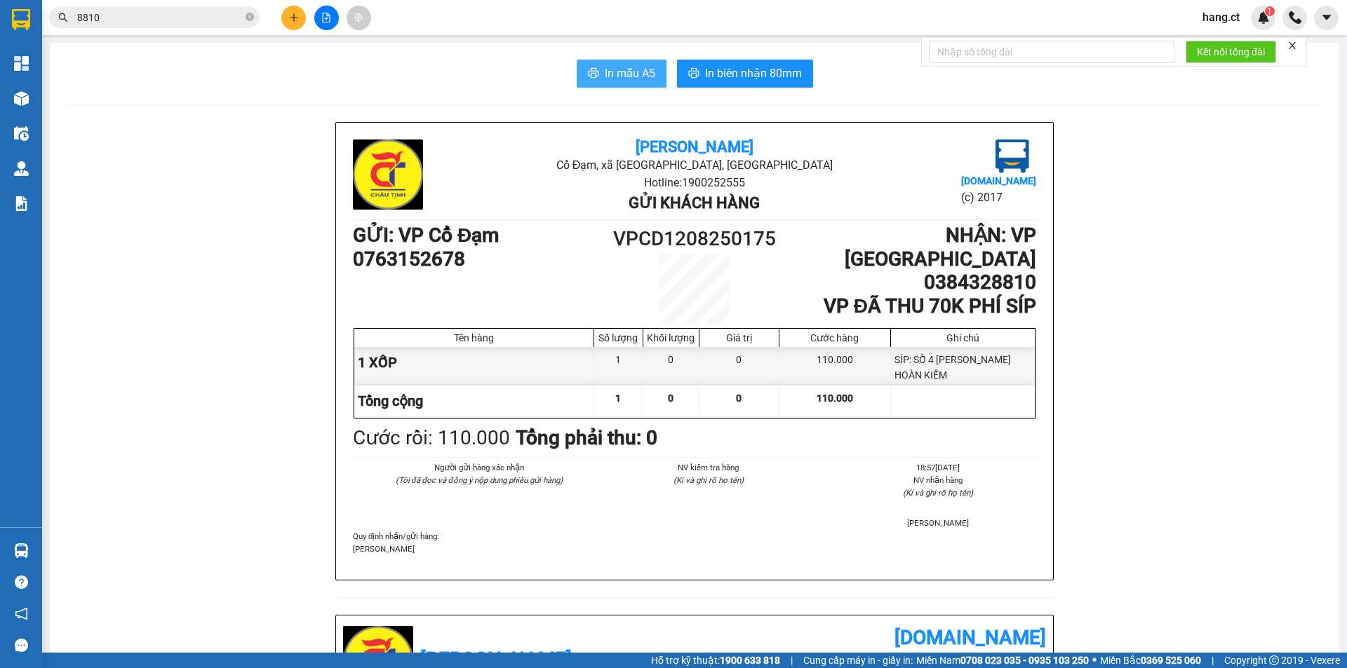
click at [624, 78] on span "In mẫu A5" at bounding box center [630, 74] width 50 height 18
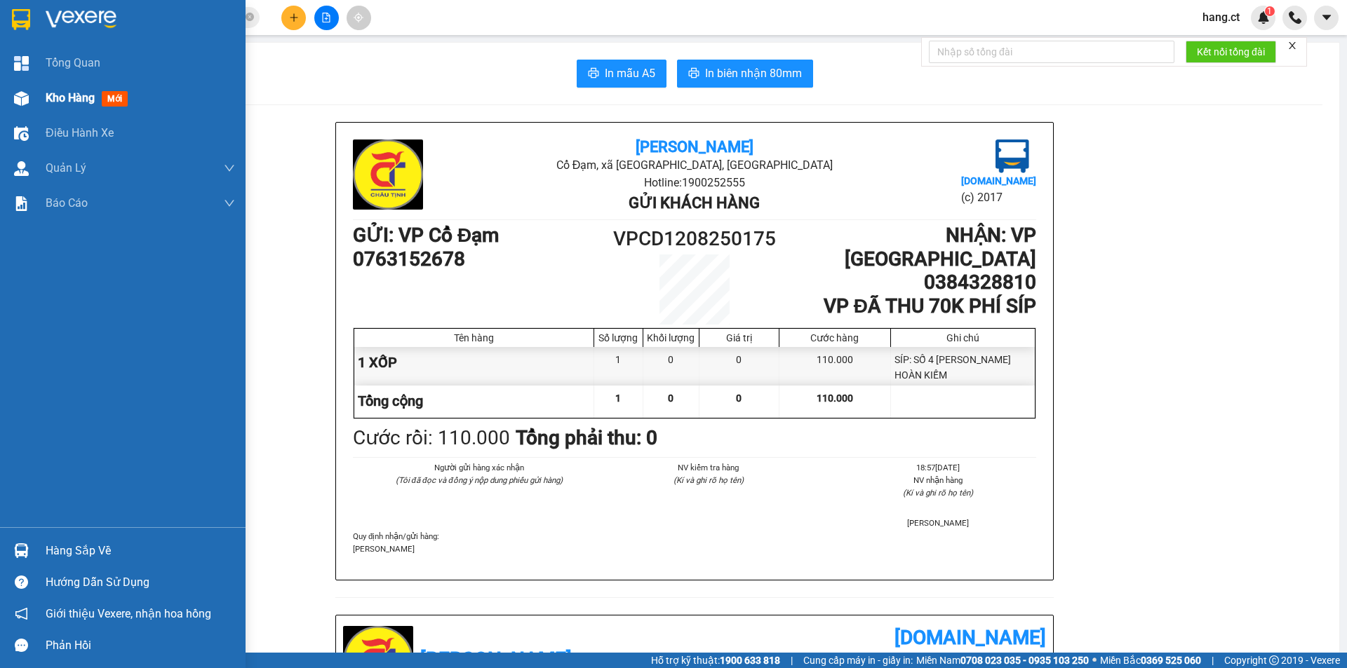
click at [87, 90] on div "Kho hàng mới" at bounding box center [90, 98] width 88 height 18
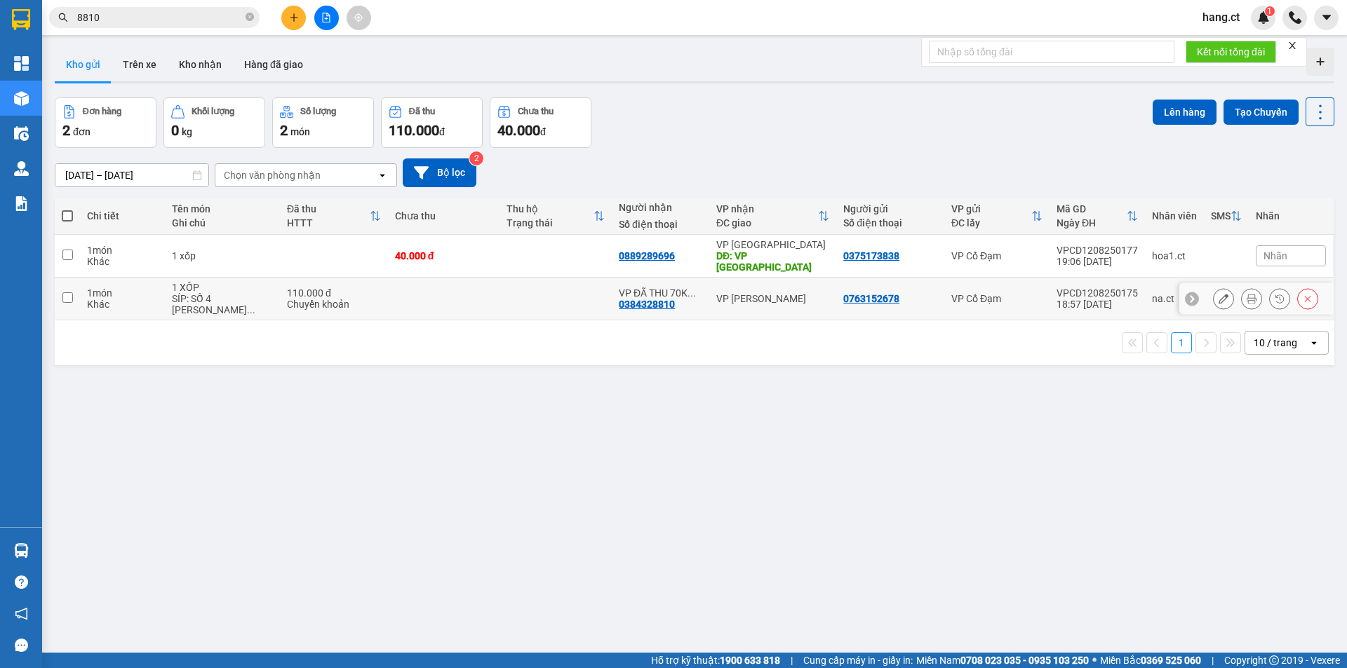
click at [410, 293] on td at bounding box center [444, 299] width 112 height 43
checkbox input "true"
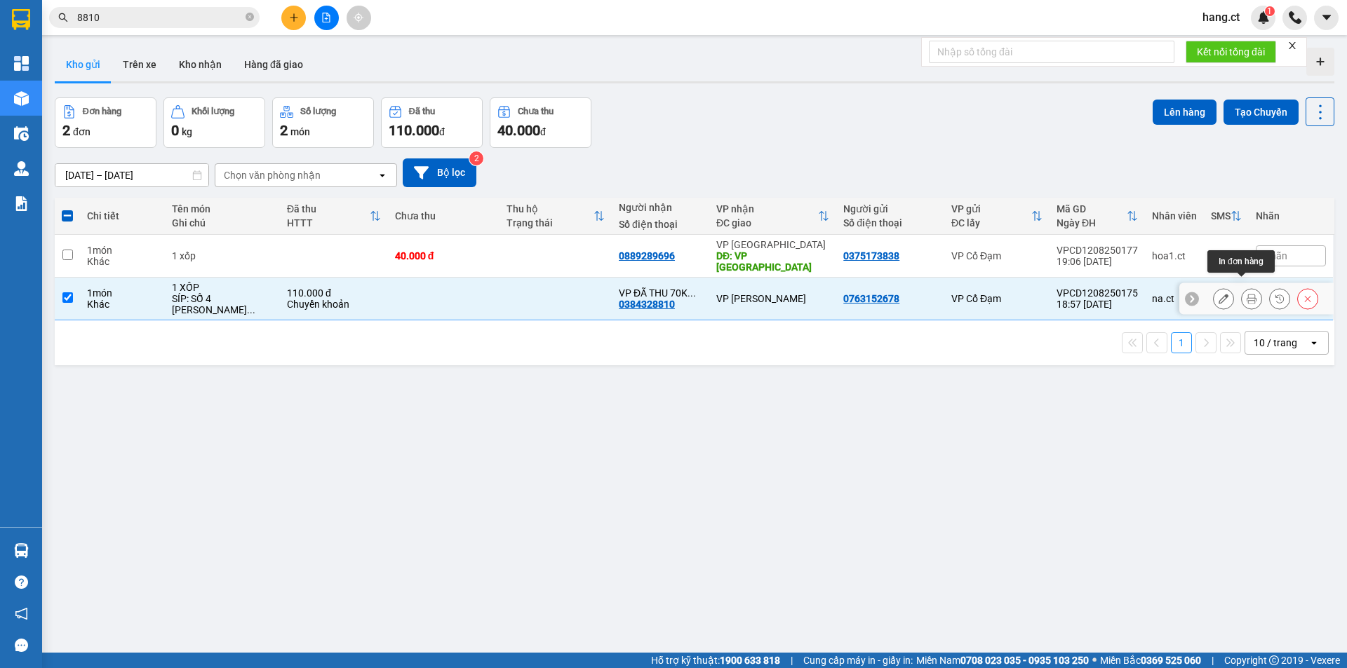
click at [1246, 294] on icon at bounding box center [1251, 299] width 10 height 10
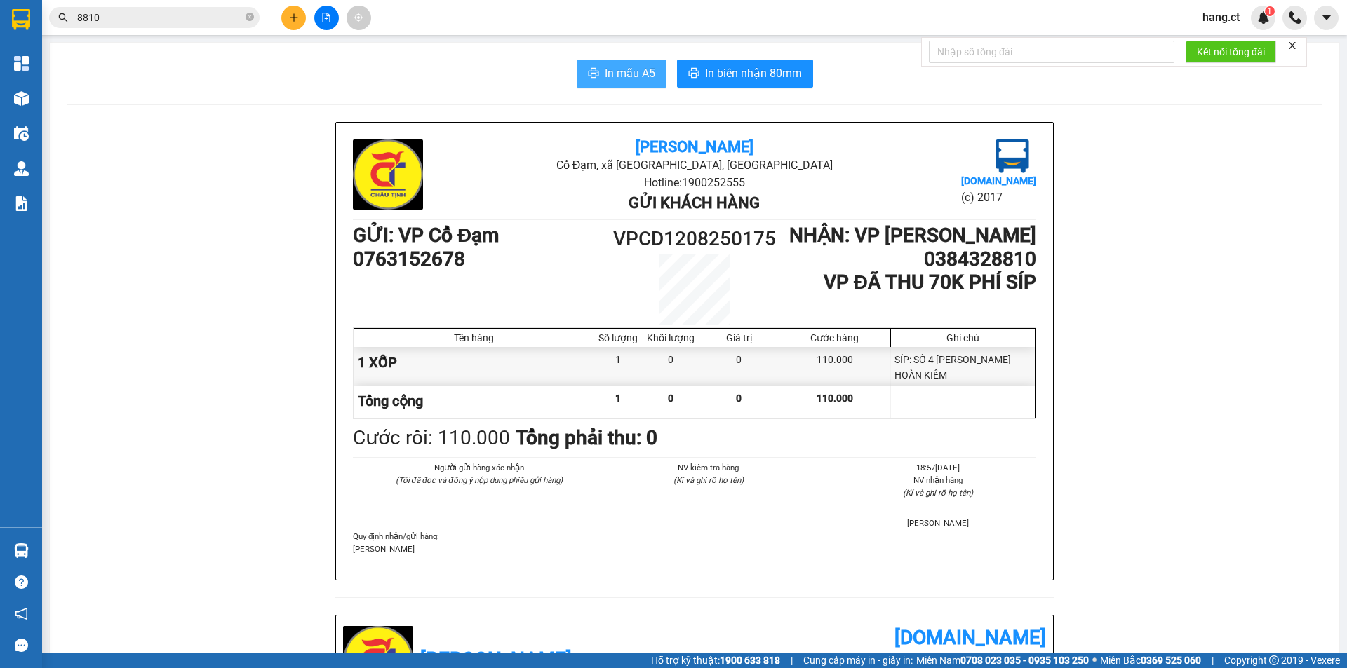
click at [633, 75] on span "In mẫu A5" at bounding box center [630, 74] width 50 height 18
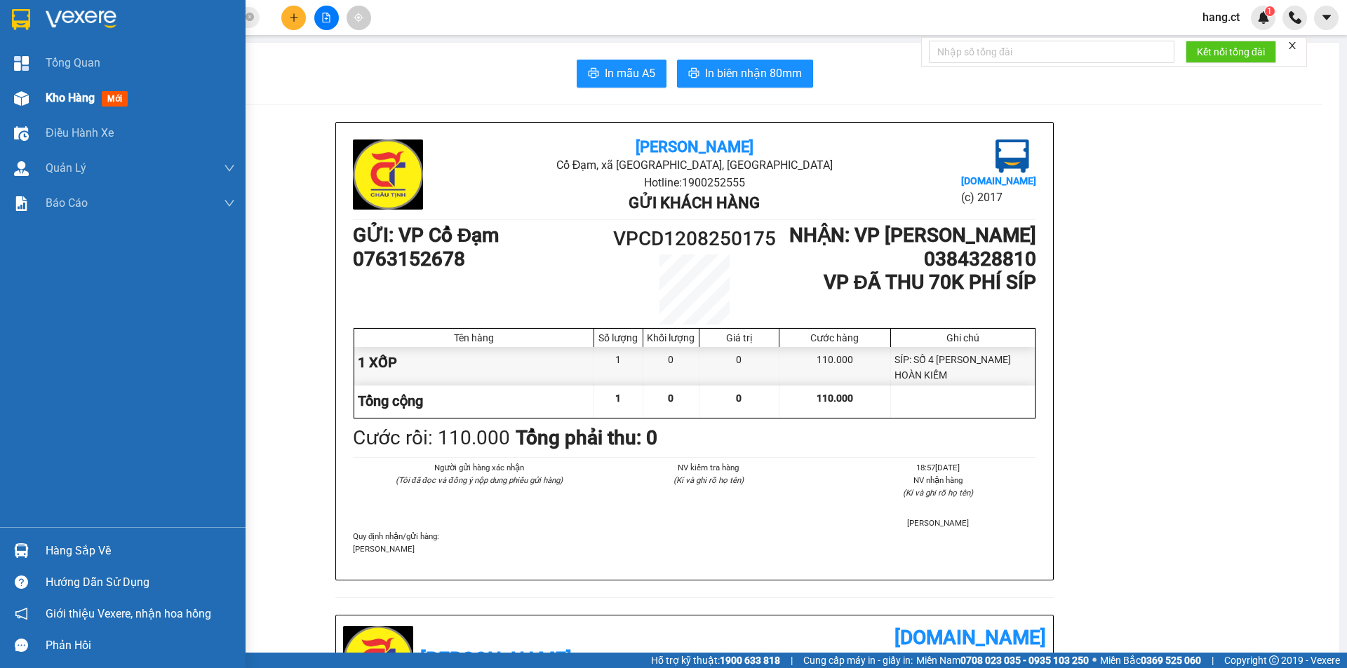
click at [27, 95] on img at bounding box center [21, 98] width 15 height 15
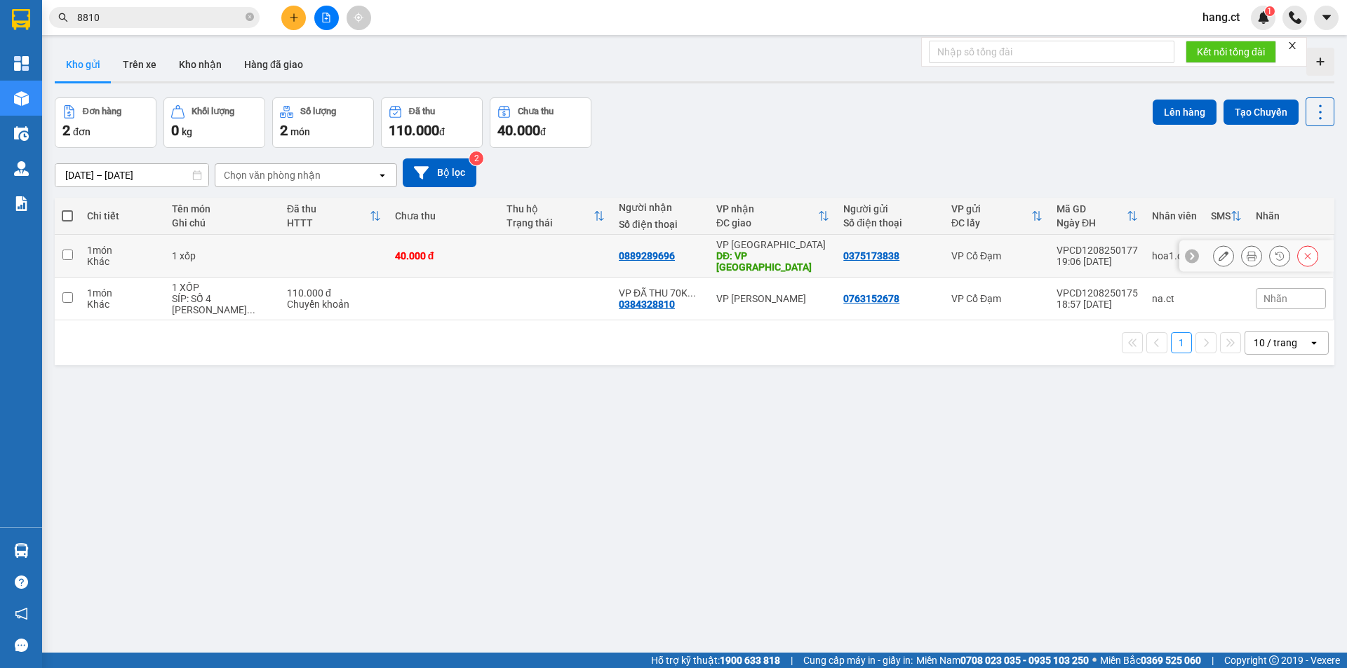
click at [291, 254] on td at bounding box center [334, 256] width 108 height 43
checkbox input "true"
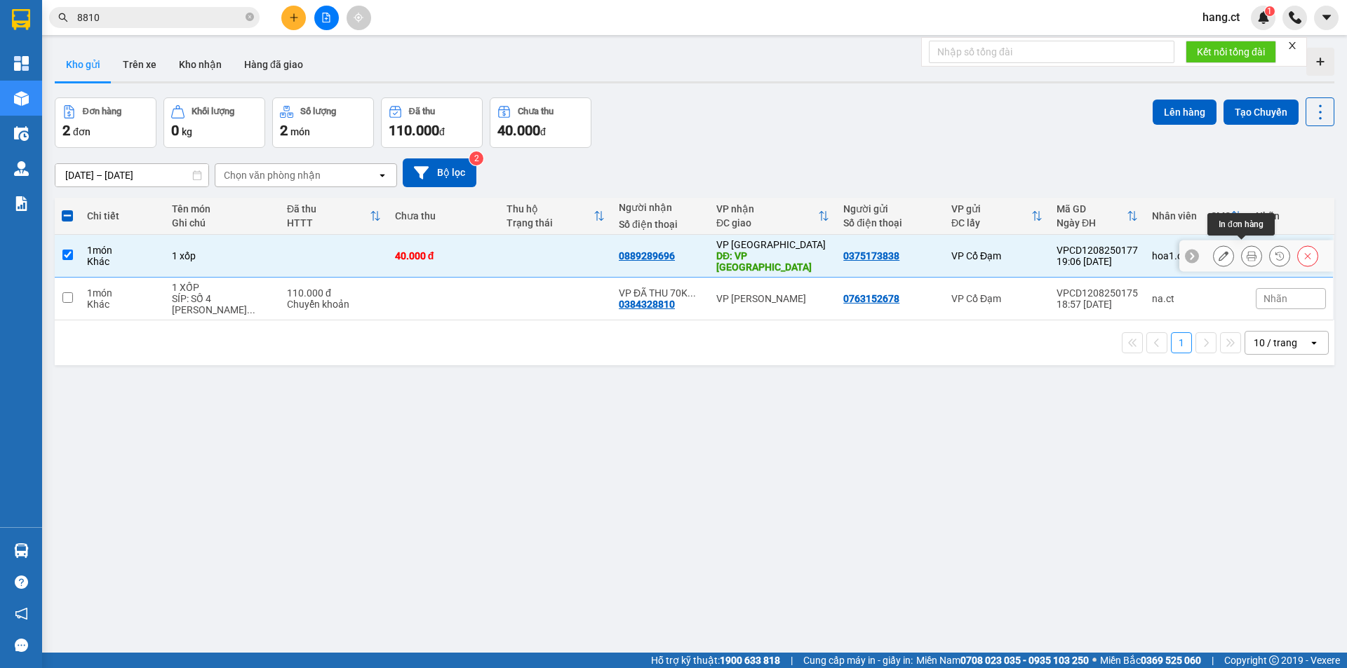
click at [1246, 252] on icon at bounding box center [1251, 256] width 10 height 10
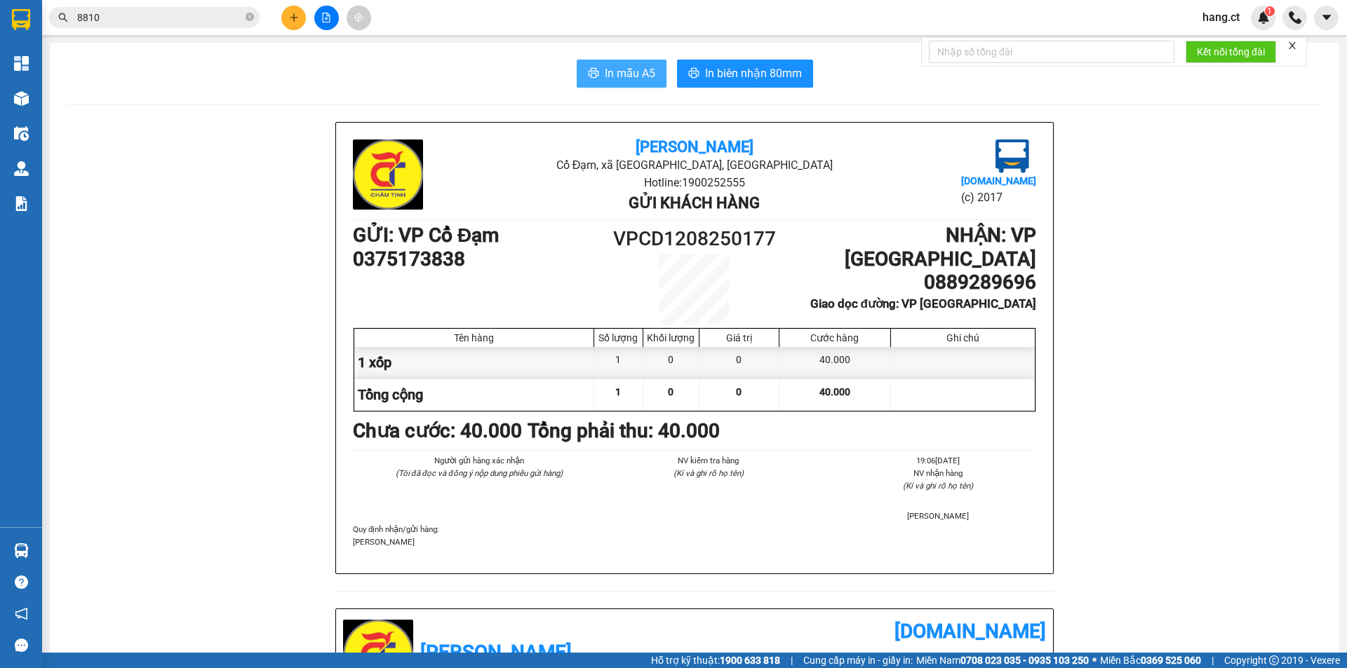
click at [598, 74] on button "In mẫu A5" at bounding box center [621, 74] width 90 height 28
